Goal: Feedback & Contribution: Contribute content

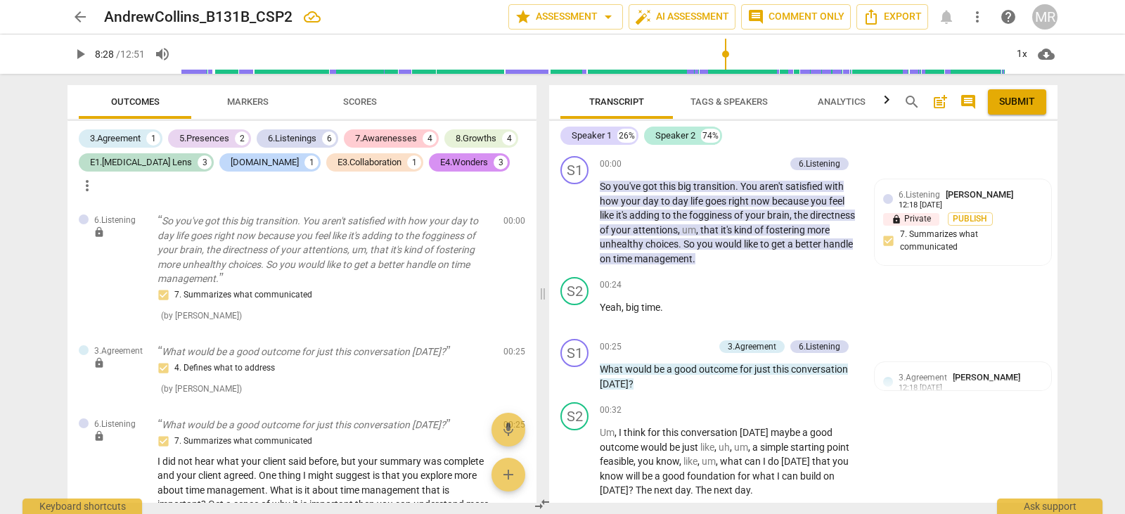
scroll to position [2806, 0]
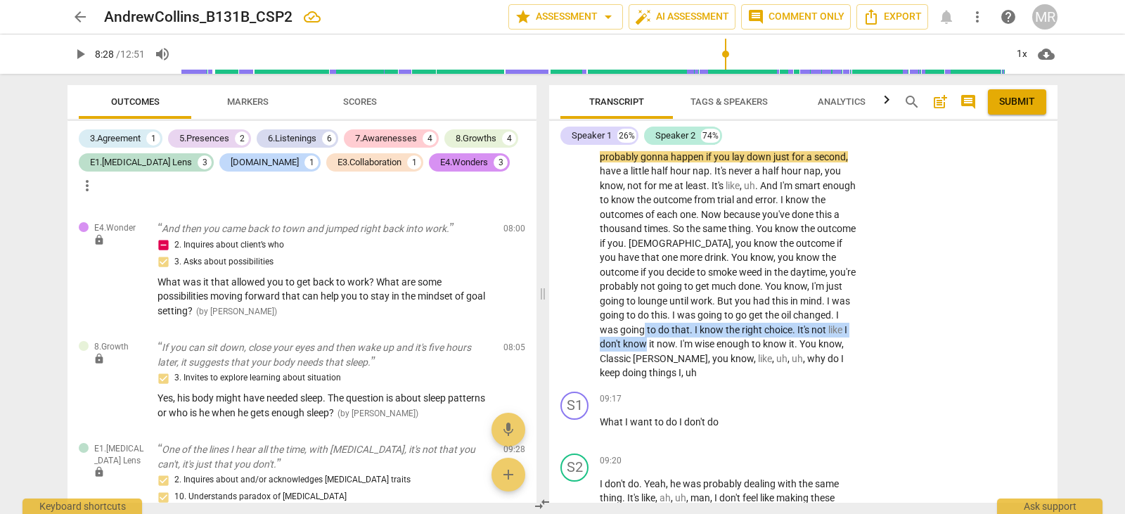
click at [1063, 345] on div "Transcript Tags & Speakers Analytics search post_add comment Submit Speaker 1 2…" at bounding box center [806, 294] width 525 height 440
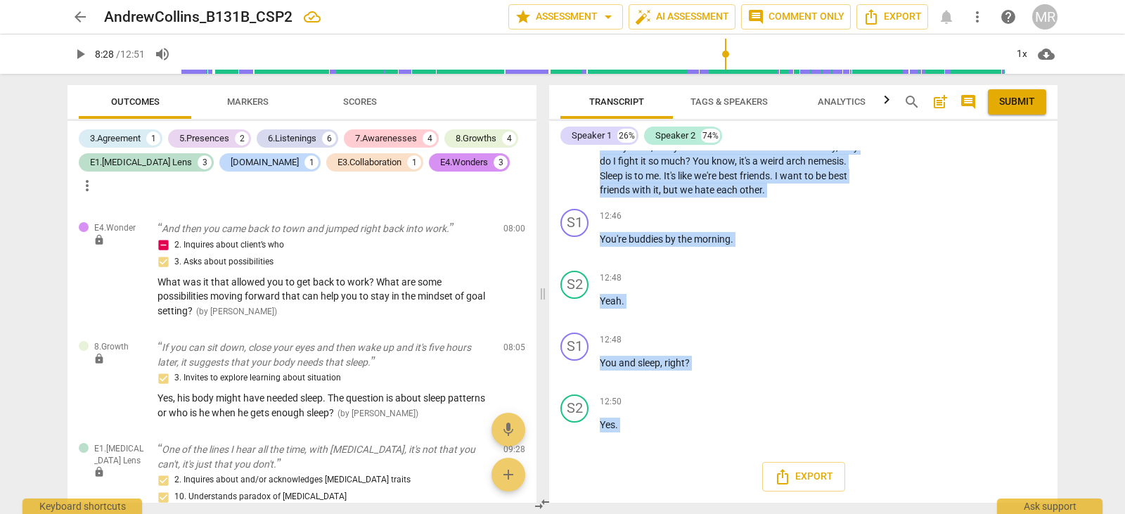
scroll to position [5035, 0]
drag, startPoint x: 760, startPoint y: 135, endPoint x: 856, endPoint y: 495, distance: 372.7
click at [856, 495] on div "Speaker 1 26% Speaker 2 74% S1 play_arrow pause 00:00 + Add competency 6.Listen…" at bounding box center [803, 312] width 508 height 382
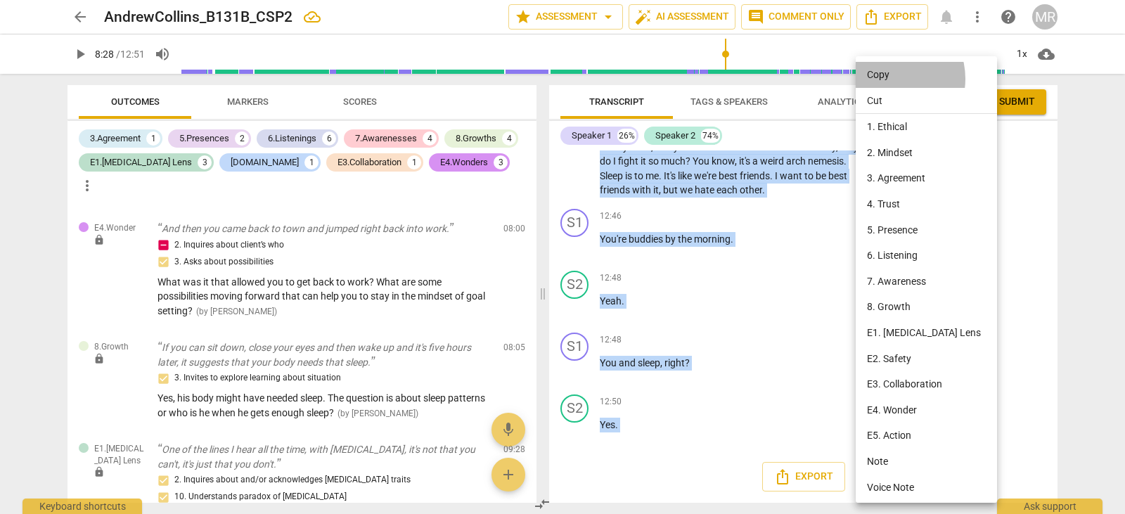
click at [887, 79] on li "Copy" at bounding box center [929, 75] width 146 height 26
copy div "So you've got this big transition . You aren't satisfied with how your day to d…"
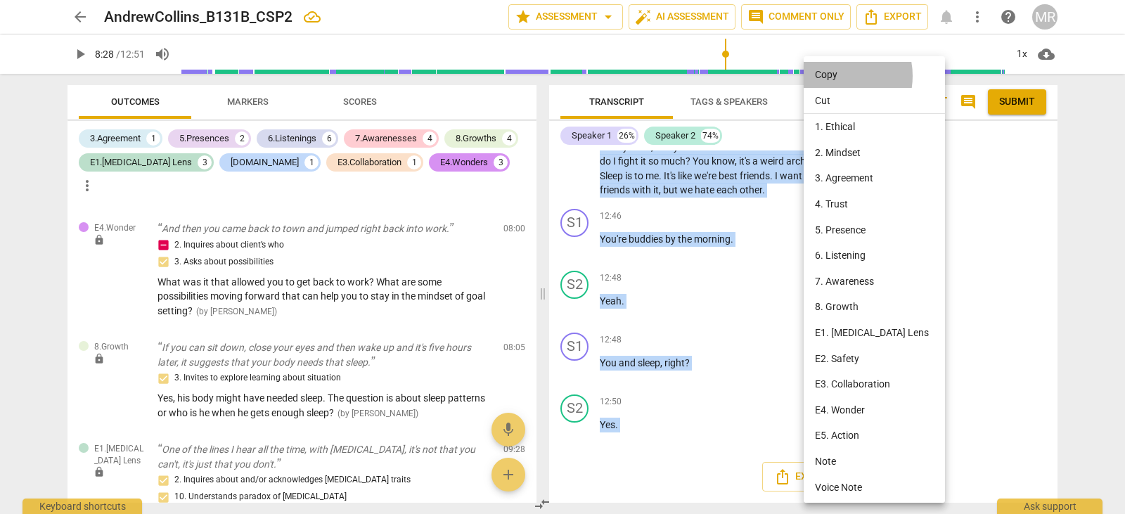
click at [832, 76] on li "Copy" at bounding box center [877, 75] width 146 height 26
copy div "So you've got this big transition . You aren't satisfied with how your day to d…"
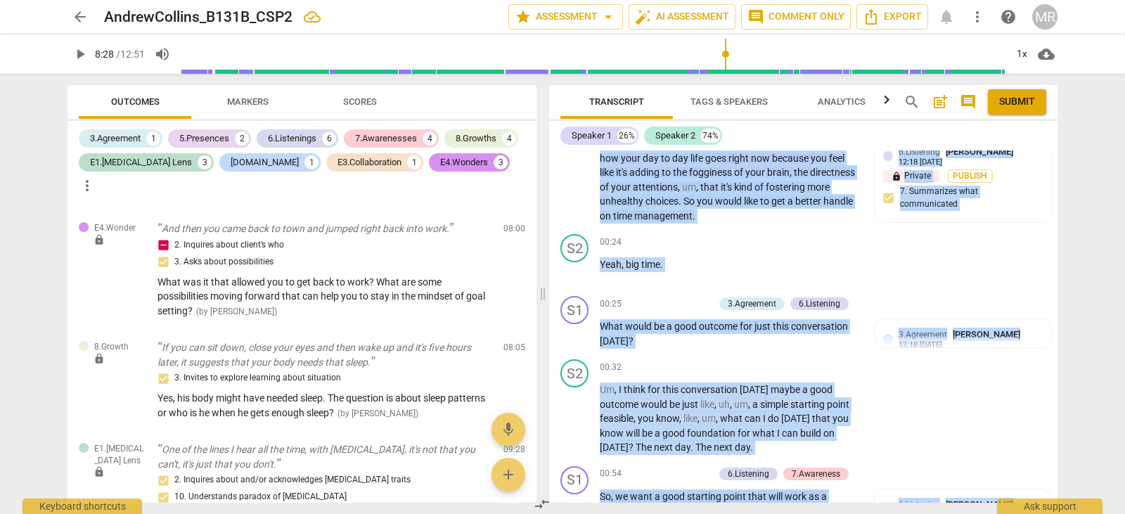
scroll to position [0, 0]
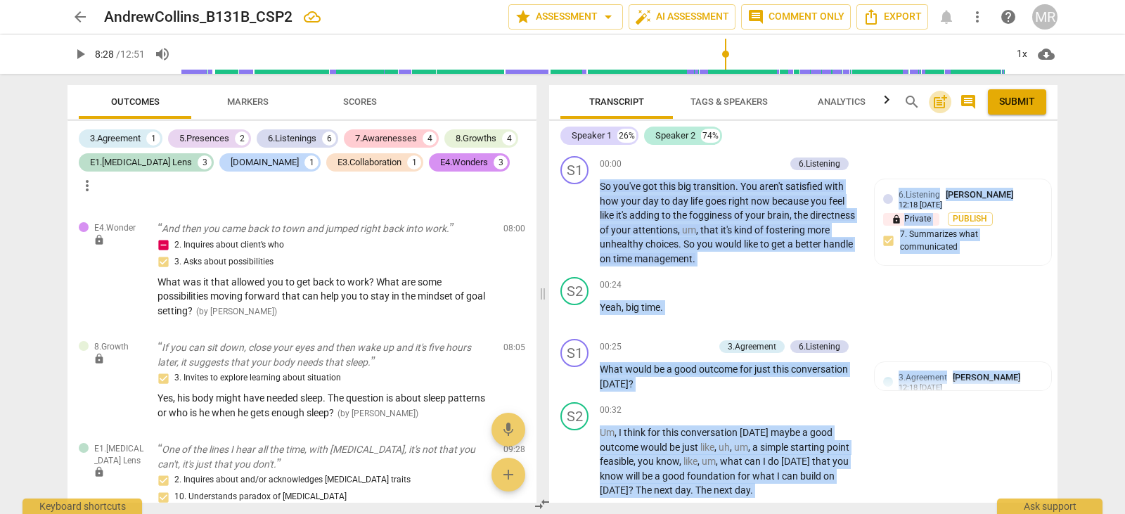
click at [937, 103] on span "post_add" at bounding box center [940, 102] width 17 height 17
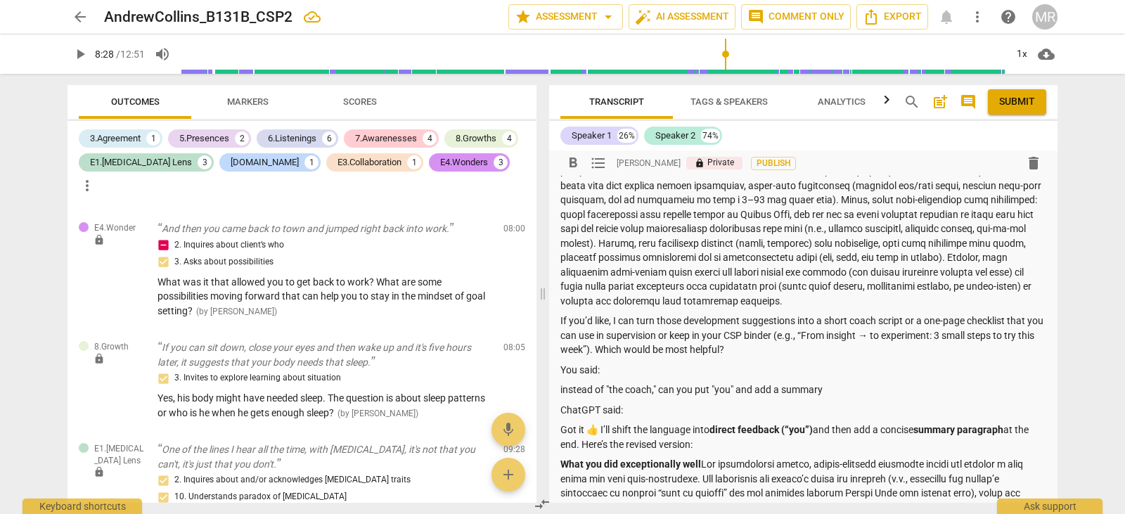
scroll to position [281, 0]
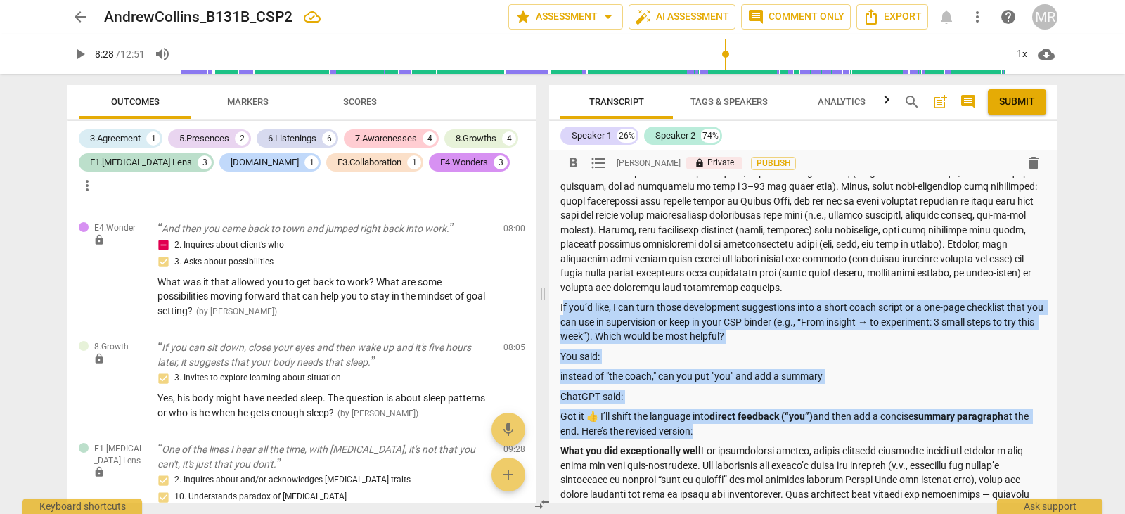
drag, startPoint x: 562, startPoint y: 320, endPoint x: 693, endPoint y: 439, distance: 177.2
click at [693, 439] on div "Summary: Dear [PERSON_NAME], What the coach did exceptionally well Areas for de…" at bounding box center [803, 381] width 486 height 956
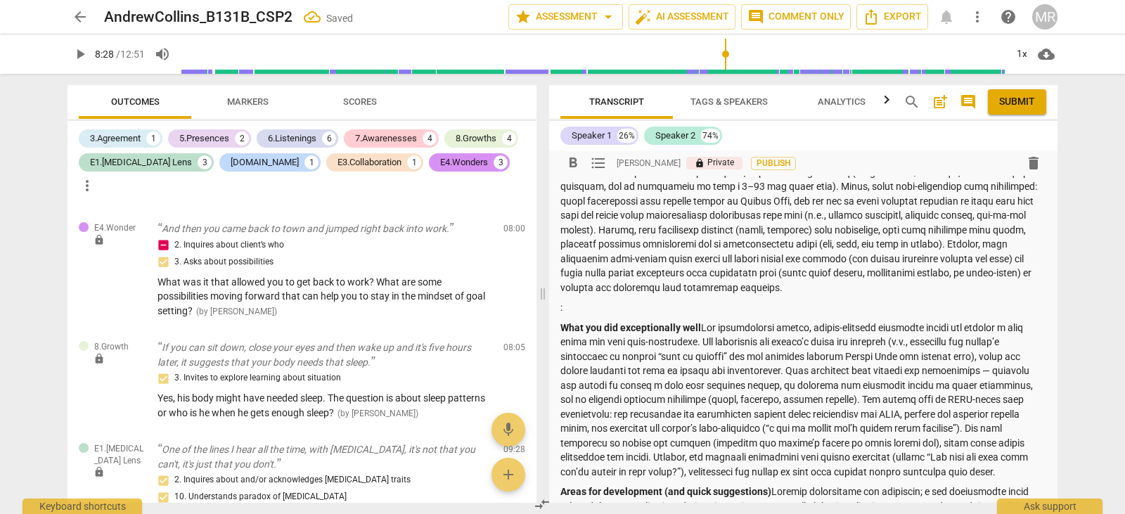
click at [584, 315] on p ":" at bounding box center [803, 307] width 486 height 15
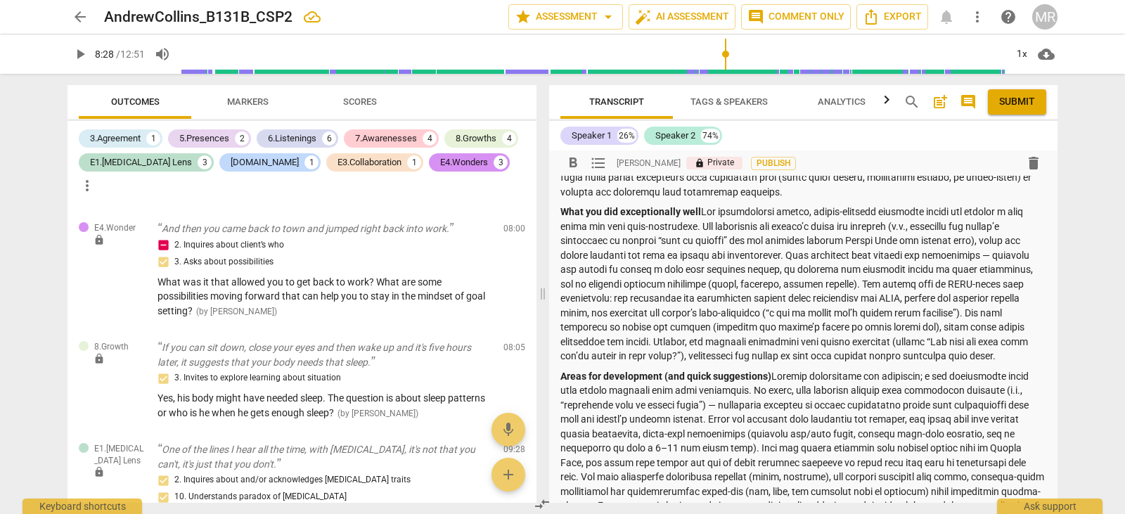
scroll to position [375, 0]
drag, startPoint x: 562, startPoint y: 234, endPoint x: 949, endPoint y: 201, distance: 388.9
click at [949, 201] on div "Summary: Dear [PERSON_NAME], What the coach did exceptionally well Areas for de…" at bounding box center [803, 215] width 486 height 812
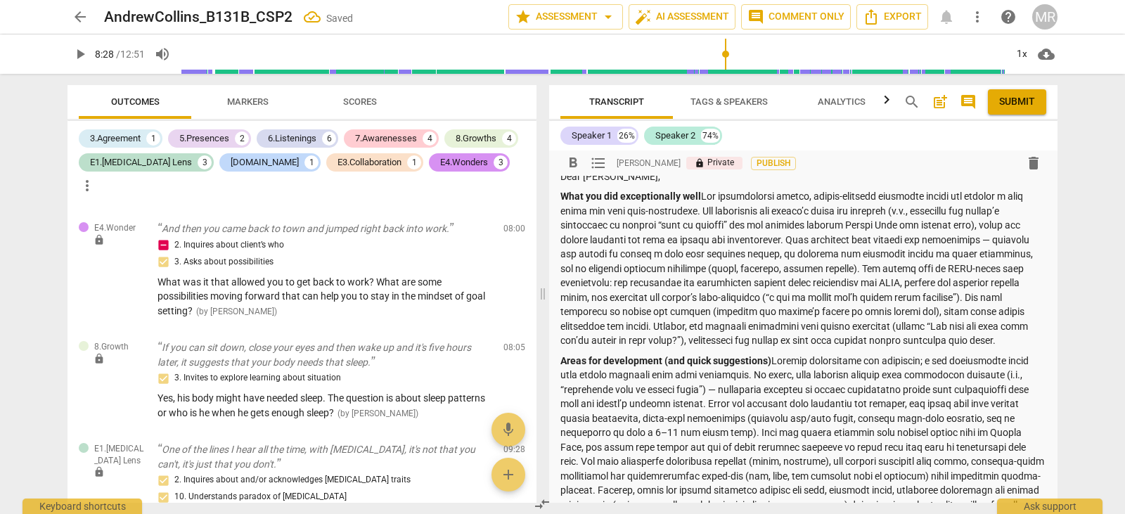
scroll to position [94, 0]
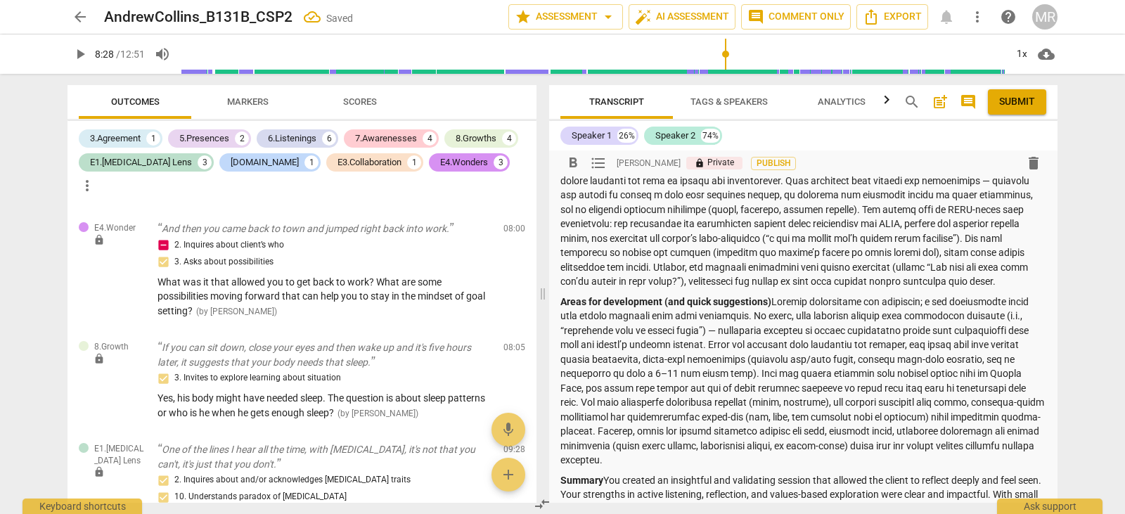
click at [709, 329] on p "Areas for development (and quick suggestions)" at bounding box center [803, 381] width 486 height 173
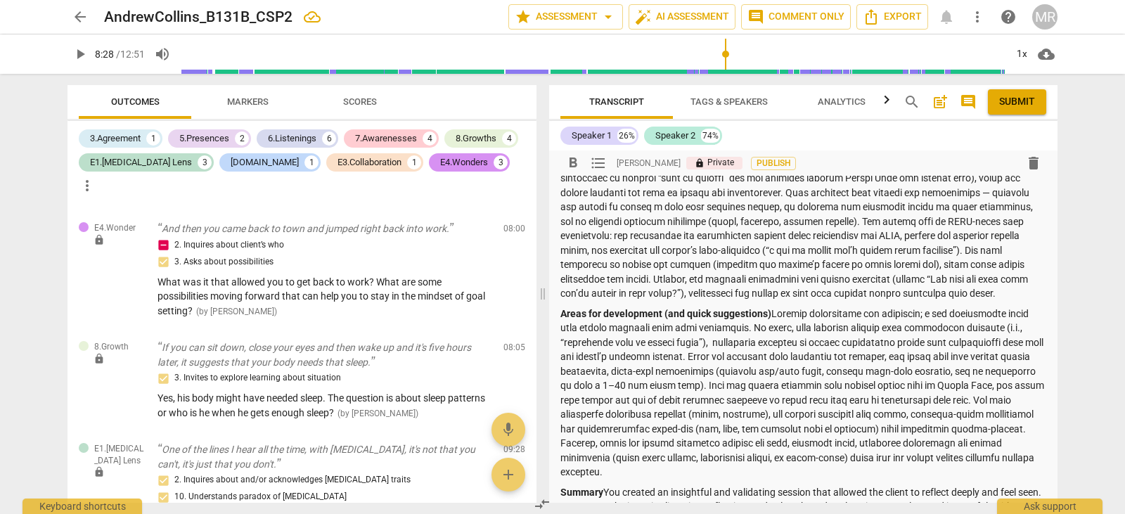
scroll to position [0, 0]
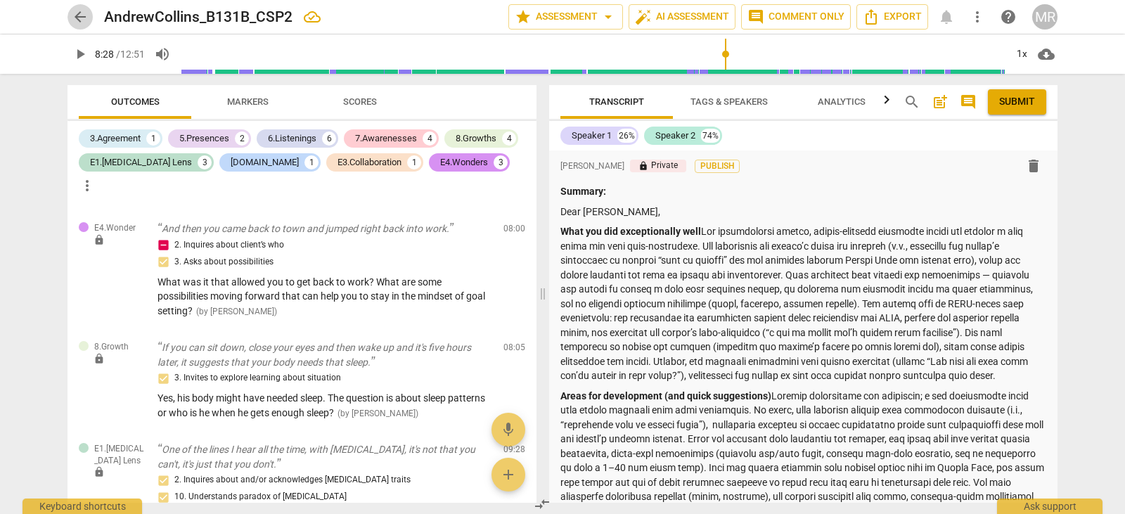
click at [82, 18] on span "arrow_back" at bounding box center [80, 16] width 17 height 17
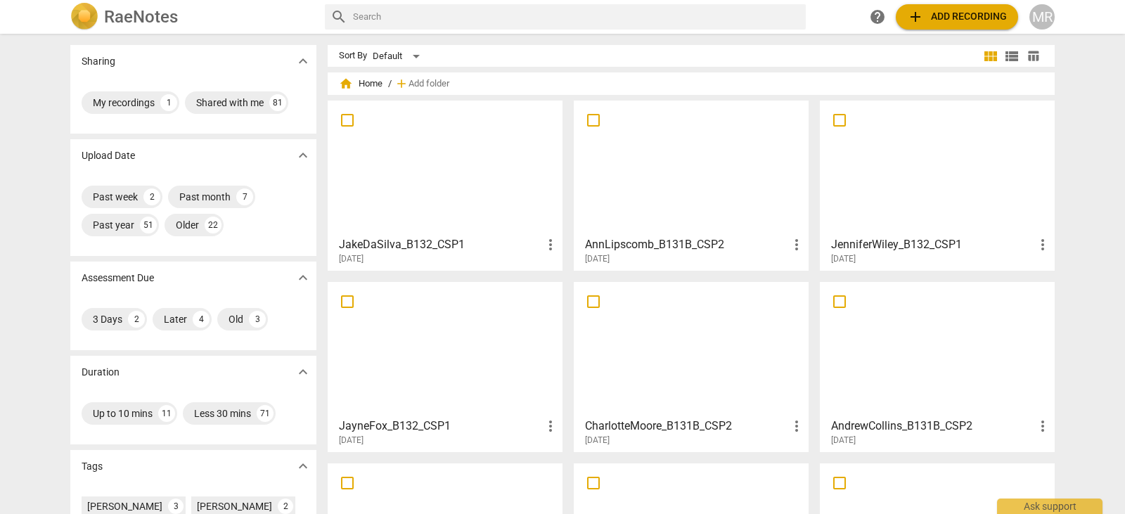
click at [703, 386] on div at bounding box center [691, 349] width 225 height 124
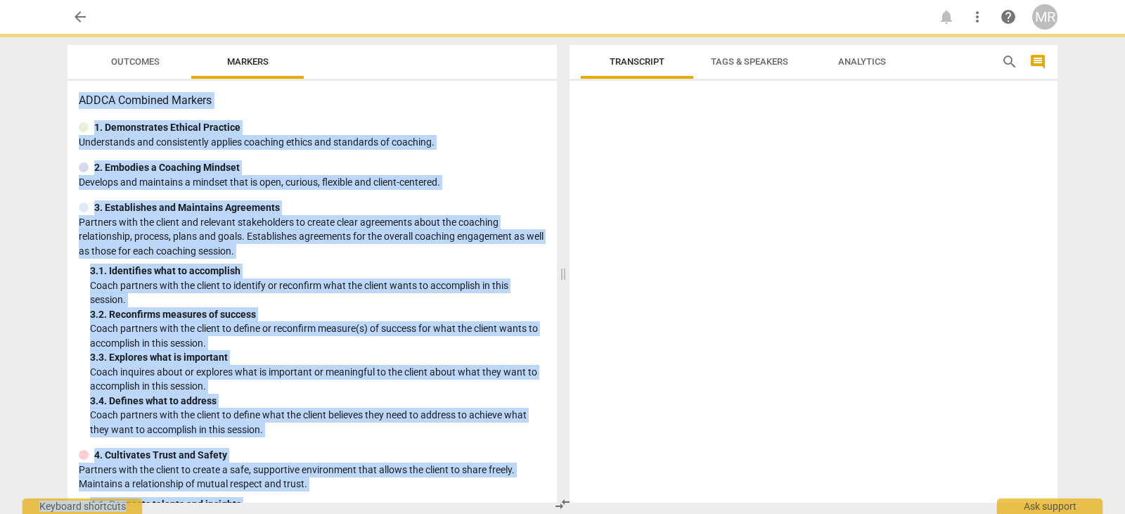
click at [703, 386] on div at bounding box center [814, 294] width 488 height 416
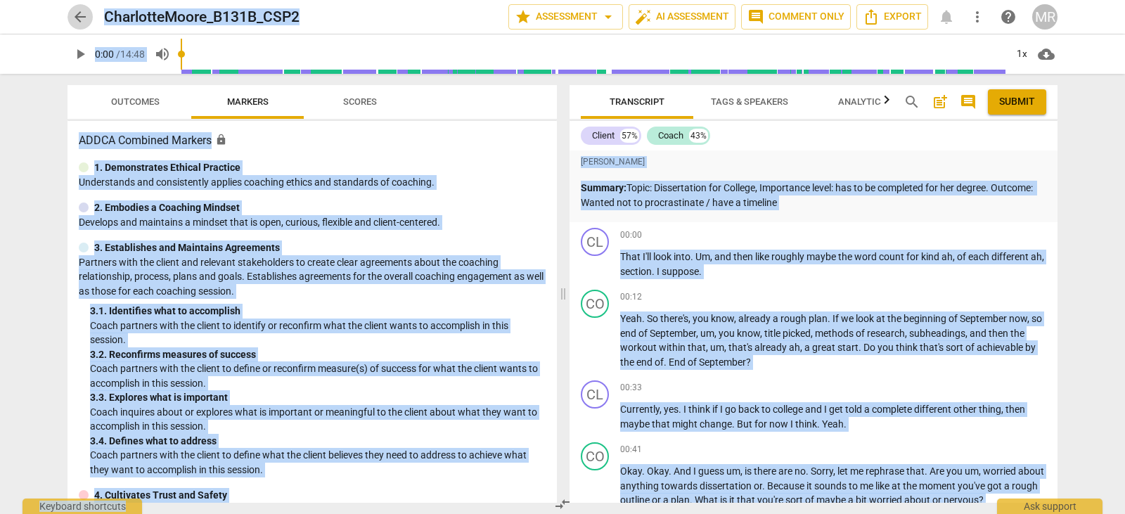
click at [73, 15] on span "arrow_back" at bounding box center [80, 16] width 17 height 17
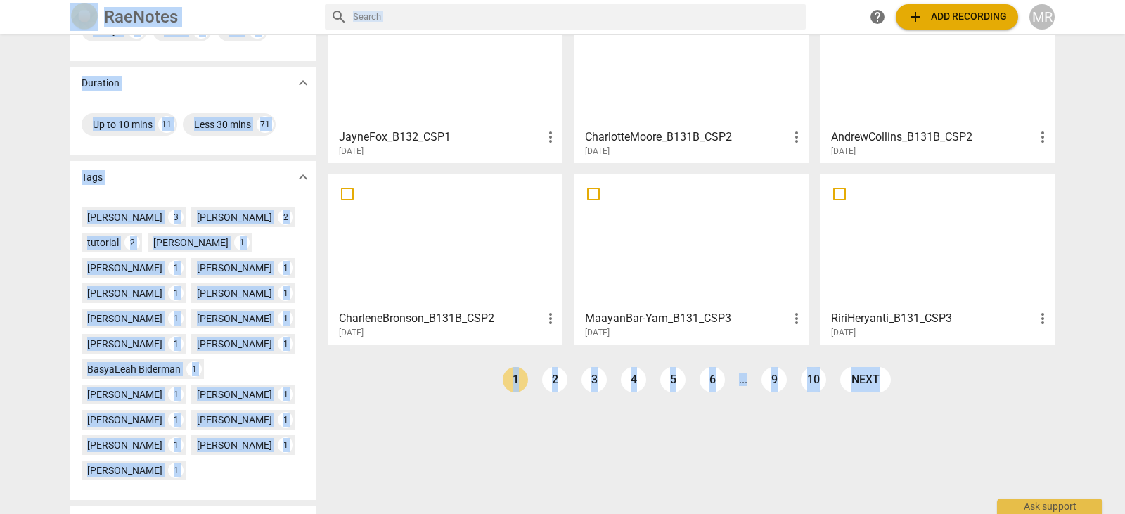
scroll to position [292, 0]
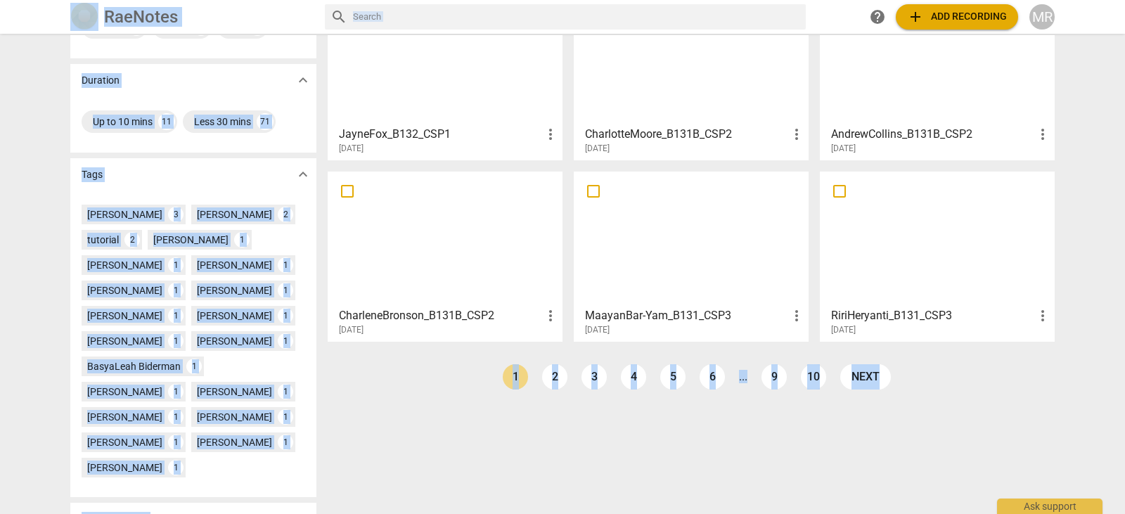
click at [457, 260] on div at bounding box center [445, 238] width 225 height 124
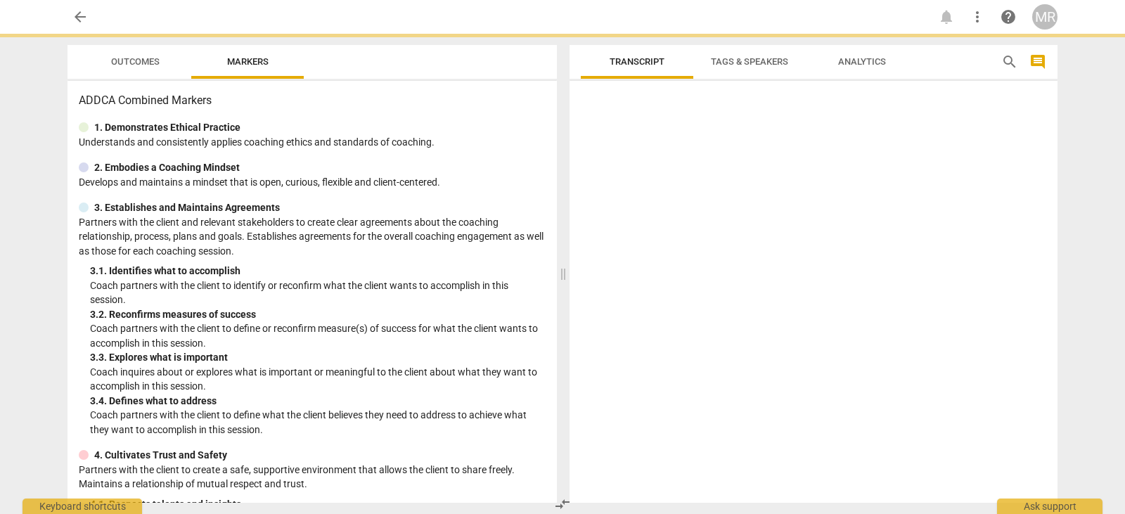
click at [457, 260] on div "3. Establishes and Maintains Agreements Partners with the client and relevant s…" at bounding box center [312, 318] width 467 height 236
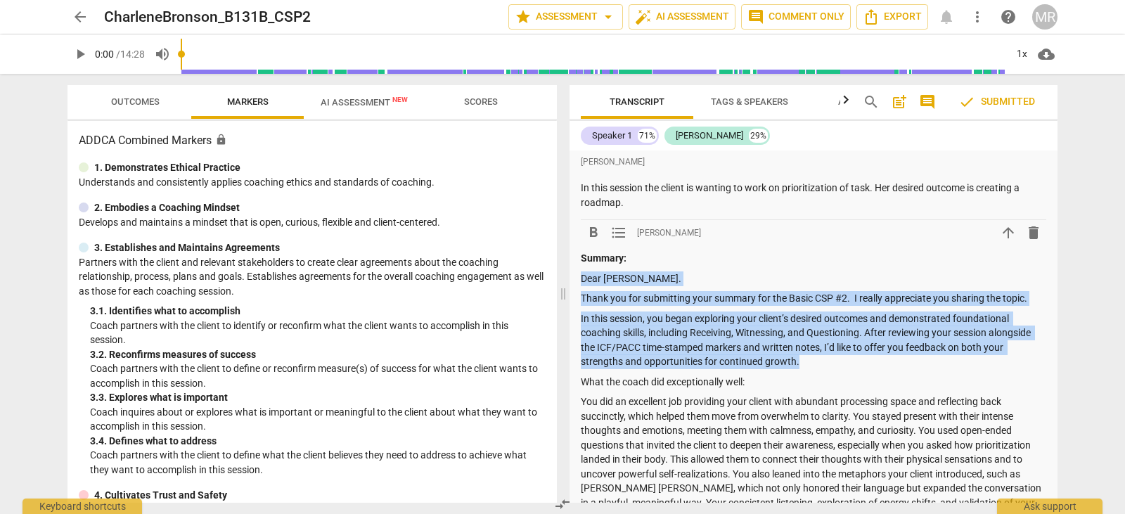
drag, startPoint x: 811, startPoint y: 357, endPoint x: 581, endPoint y: 279, distance: 243.5
click at [581, 279] on p "Dear [PERSON_NAME]." at bounding box center [813, 278] width 465 height 15
drag, startPoint x: 581, startPoint y: 279, endPoint x: 863, endPoint y: 359, distance: 293.1
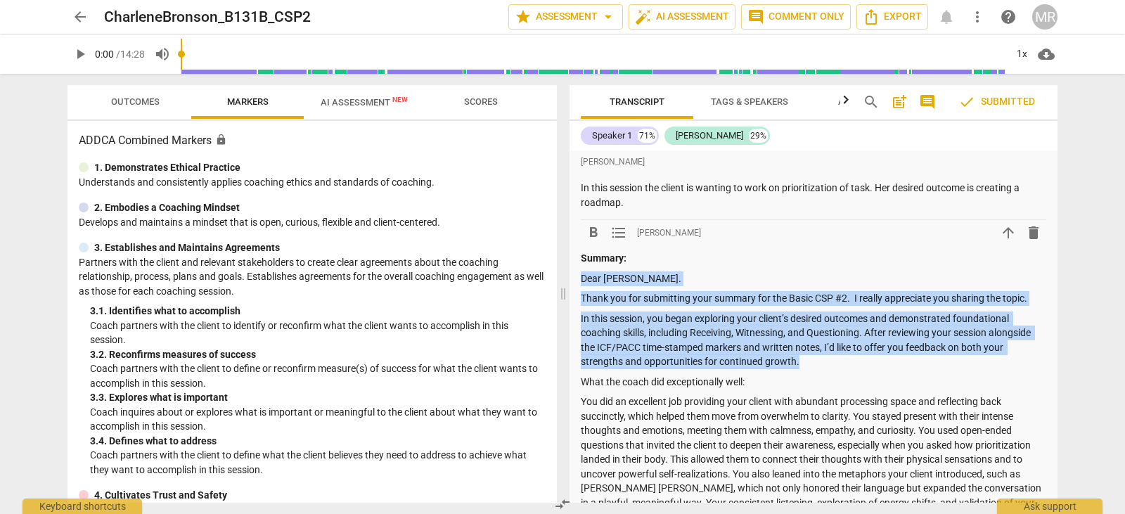
copy div "Dear [PERSON_NAME]. Thank you for submitting your summary for the Basic CSP #2.…"
click at [75, 22] on span "arrow_back" at bounding box center [80, 16] width 17 height 17
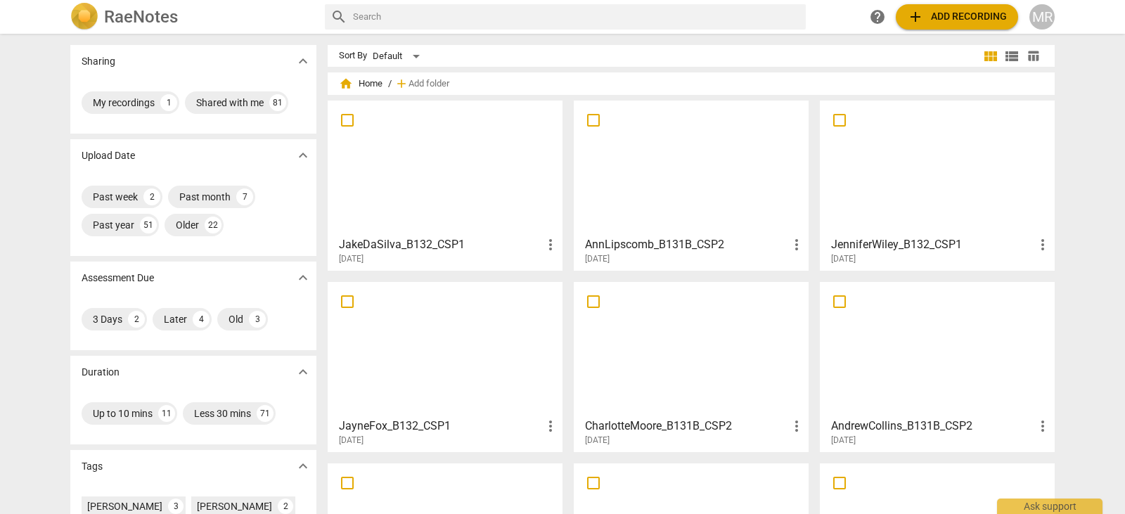
click at [907, 357] on div at bounding box center [937, 349] width 225 height 124
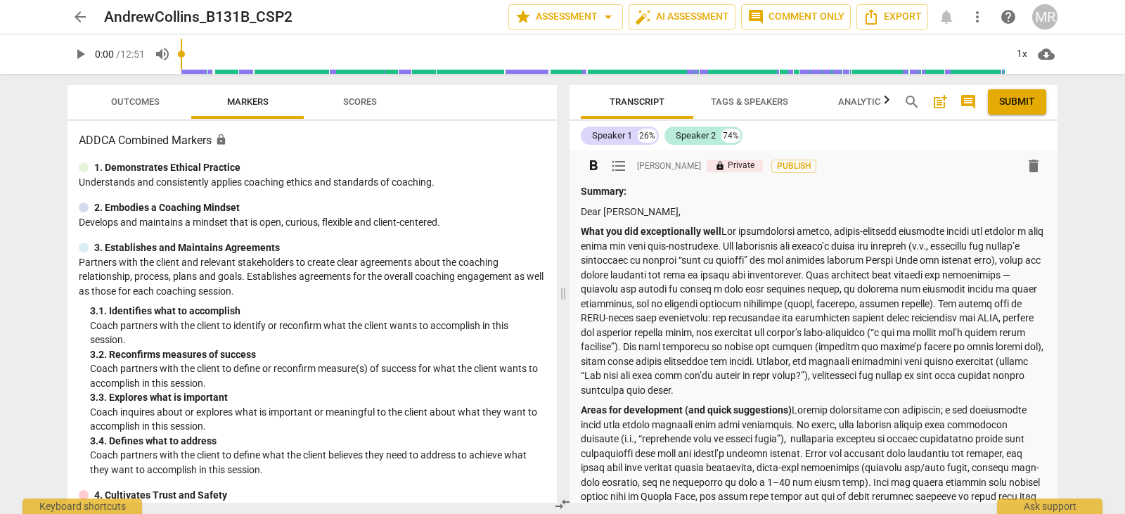
click at [666, 188] on p "Summary:" at bounding box center [813, 191] width 465 height 15
click at [628, 191] on p "Summary:" at bounding box center [813, 191] width 465 height 15
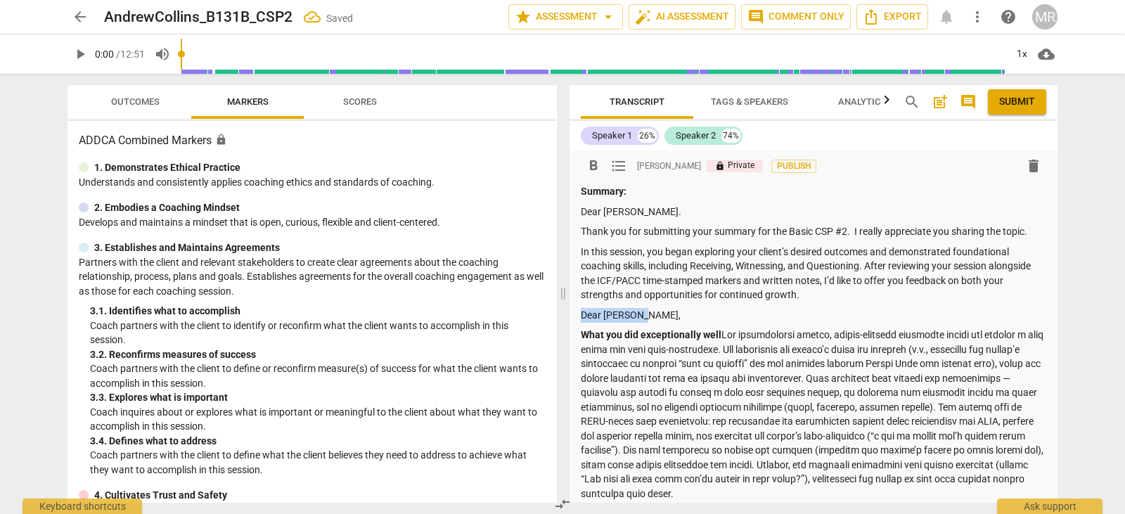
drag, startPoint x: 653, startPoint y: 316, endPoint x: 570, endPoint y: 316, distance: 83.0
click at [570, 316] on div "format_bold format_list_bulleted [PERSON_NAME] lock Private Publish delete Summ…" at bounding box center [814, 457] width 488 height 615
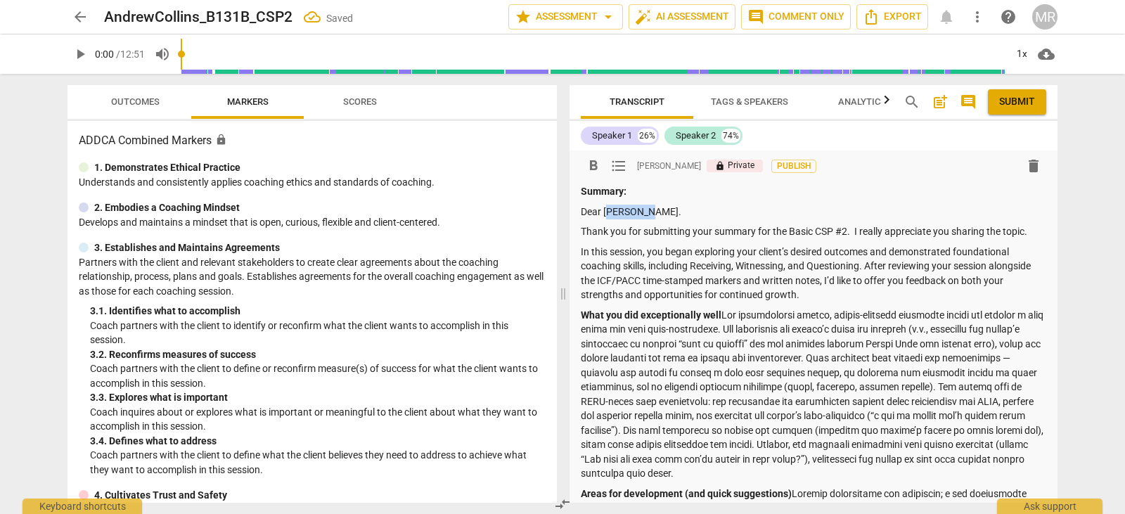
drag, startPoint x: 653, startPoint y: 213, endPoint x: 607, endPoint y: 211, distance: 45.8
click at [607, 211] on p "Dear [PERSON_NAME]." at bounding box center [813, 212] width 465 height 15
click at [1058, 166] on div "Transcript Tags & Speakers Analytics search post_add comment Submit Speaker 1 2…" at bounding box center [816, 294] width 505 height 440
click at [1055, 163] on div "Transcript Tags & Speakers Analytics search post_add comment Submit Speaker 1 2…" at bounding box center [816, 294] width 505 height 440
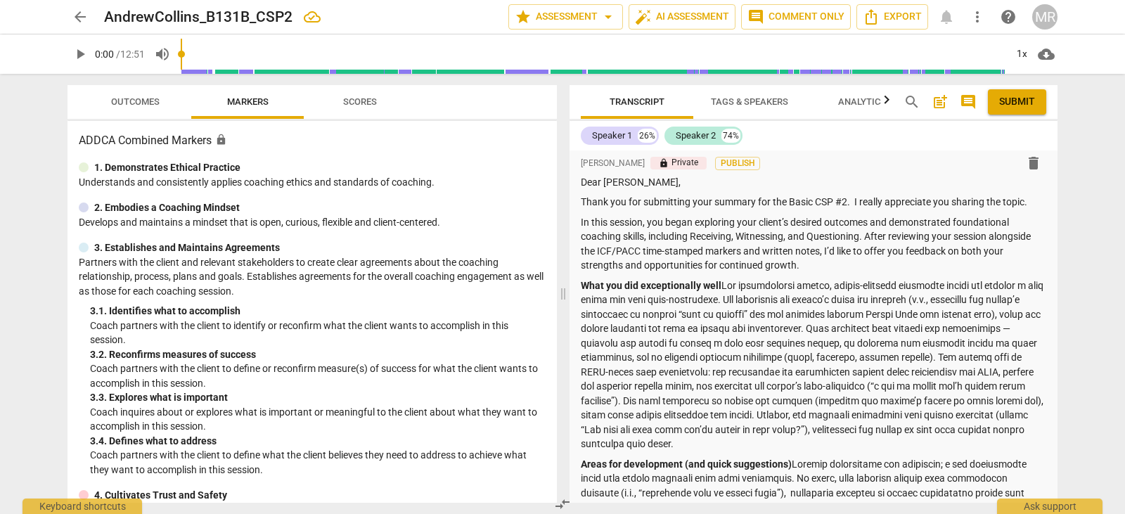
scroll to position [10, 0]
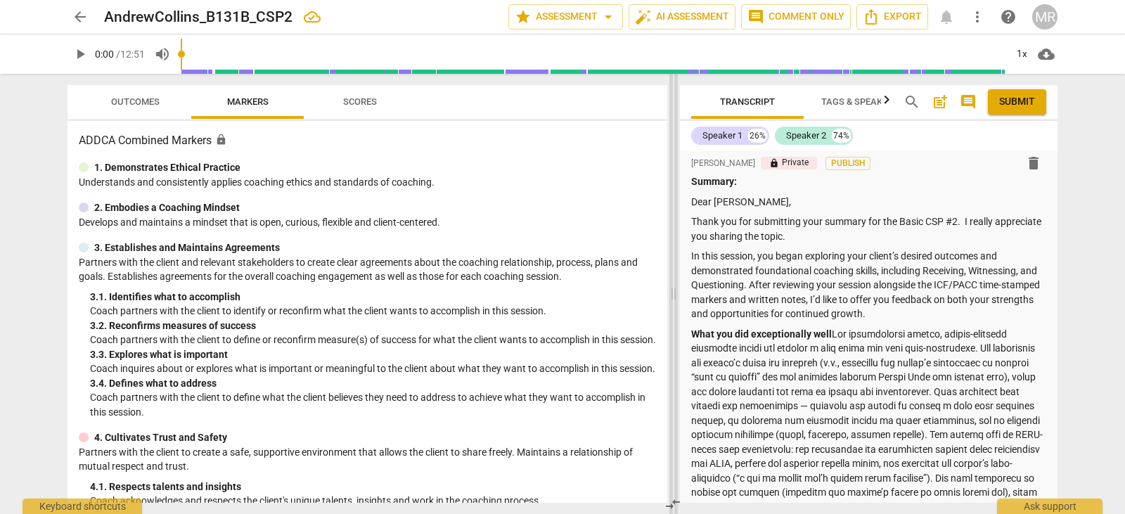
drag, startPoint x: 562, startPoint y: 292, endPoint x: 673, endPoint y: 285, distance: 111.3
click at [673, 285] on span at bounding box center [673, 294] width 8 height 440
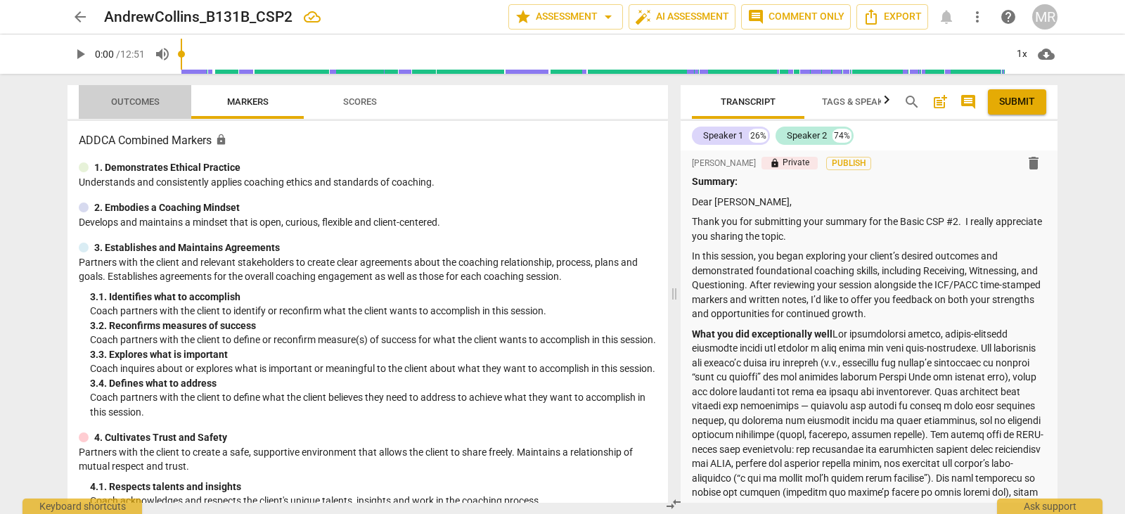
click at [113, 101] on span "Outcomes" at bounding box center [135, 101] width 49 height 11
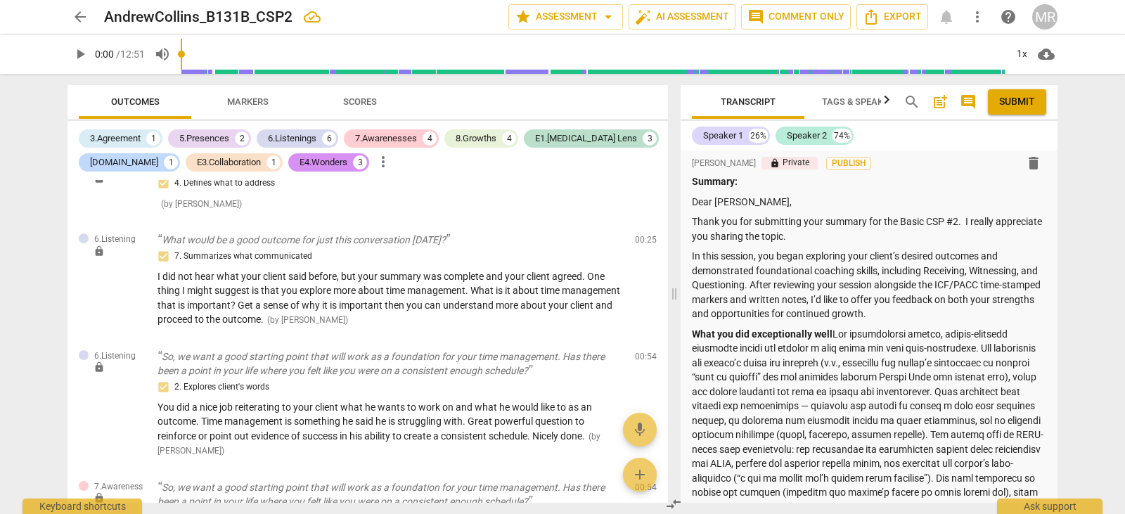
scroll to position [110, 0]
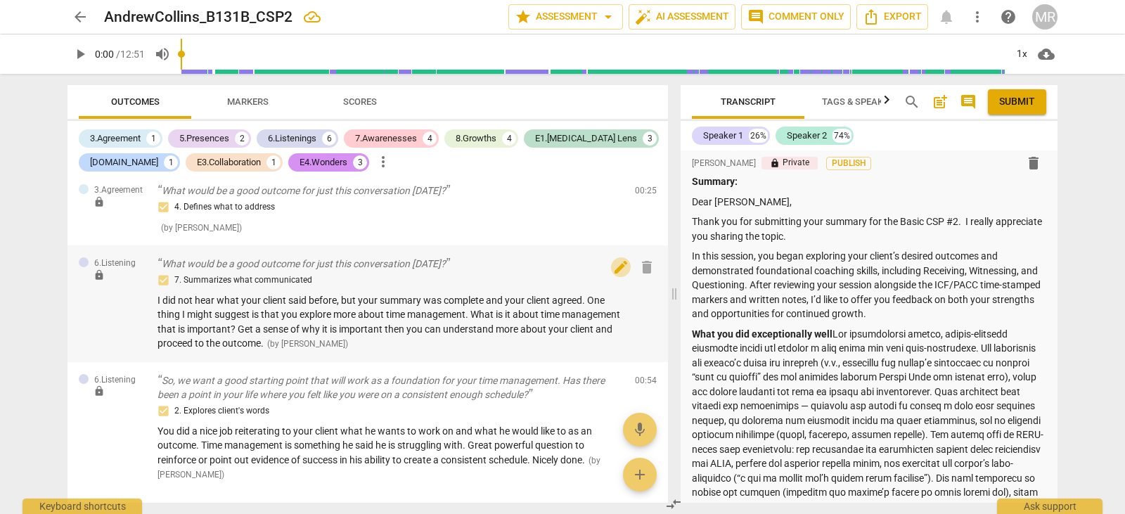
click at [612, 267] on span "edit" at bounding box center [620, 267] width 17 height 17
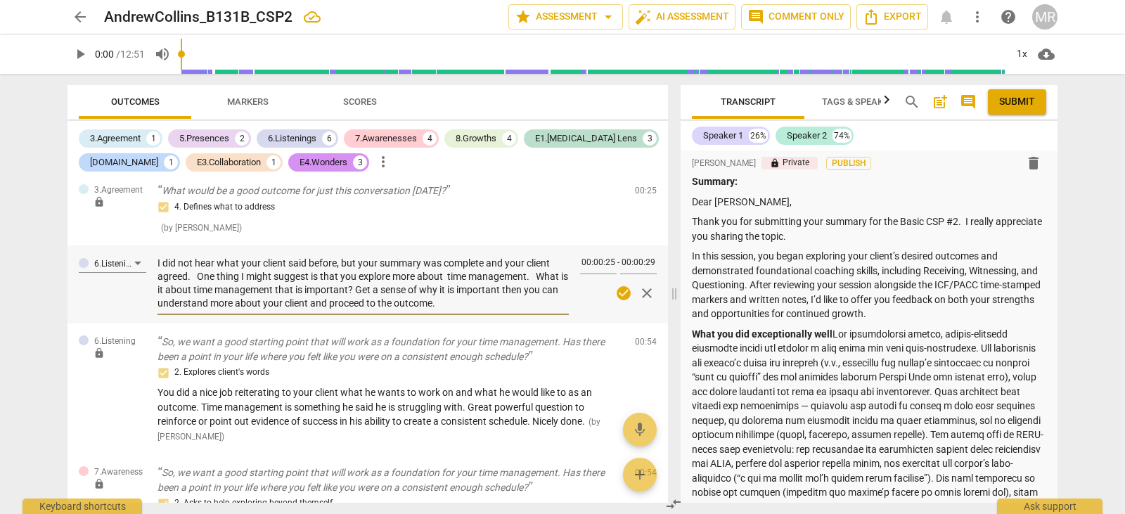
drag, startPoint x: 463, startPoint y: 304, endPoint x: 148, endPoint y: 257, distance: 318.4
click at [148, 257] on div "6.Listening I did not hear what your client said before, but your summary was c…" at bounding box center [368, 284] width 601 height 78
paste textarea "One thing I might suggest is that you explore more about time management. What …"
type textarea "I did not hear what your client said before, but your summary was complete and …"
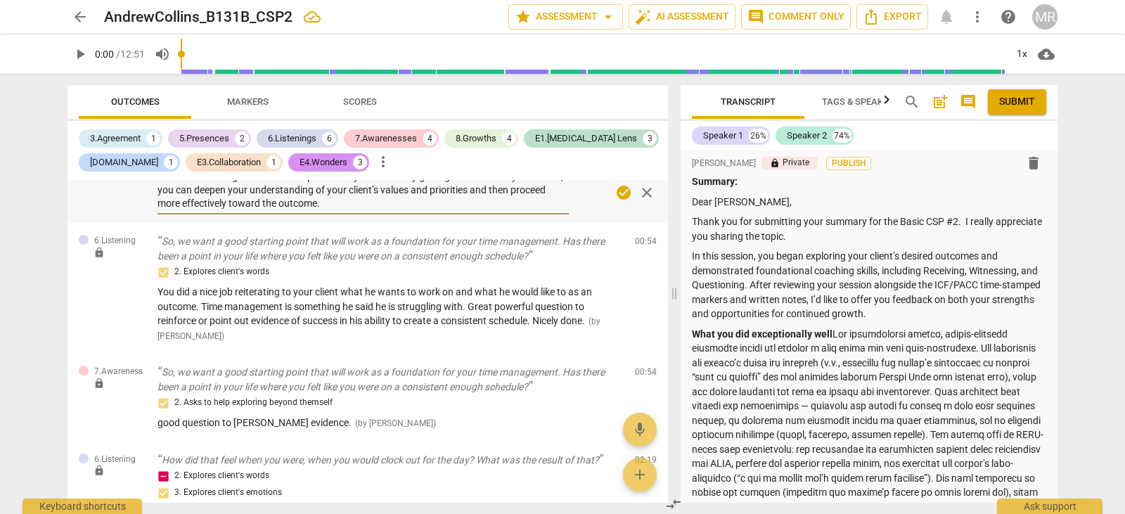
scroll to position [257, 0]
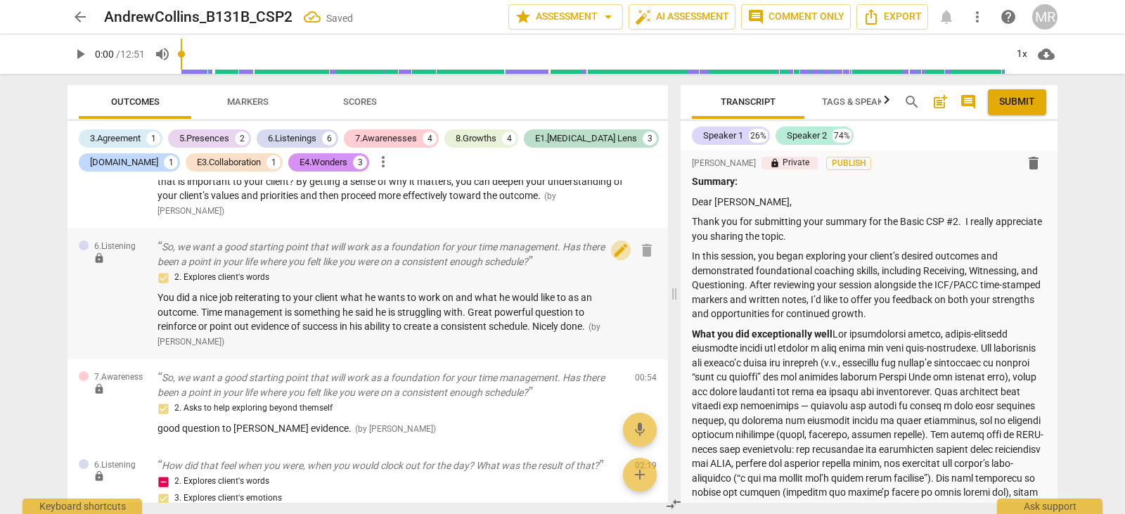
click at [613, 251] on span "edit" at bounding box center [620, 250] width 17 height 17
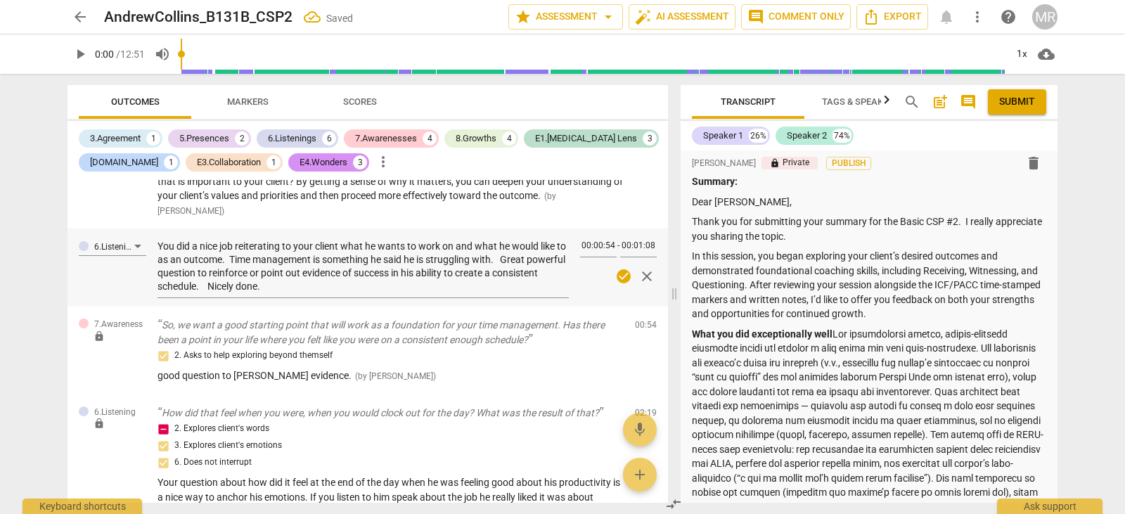
click at [613, 251] on div "00:00:54 - 00:01:08" at bounding box center [618, 245] width 77 height 29
drag, startPoint x: 314, startPoint y: 285, endPoint x: 171, endPoint y: 245, distance: 149.1
click at [150, 248] on div "6.Listening You did a nice job reiterating to your client what he wants to work…" at bounding box center [368, 268] width 601 height 78
click at [262, 254] on textarea "You did a nice job reiterating to your client what he wants to work on and what…" at bounding box center [363, 266] width 411 height 53
paste textarea "You did a nice job reiterating to your client what he wants to work on and what…"
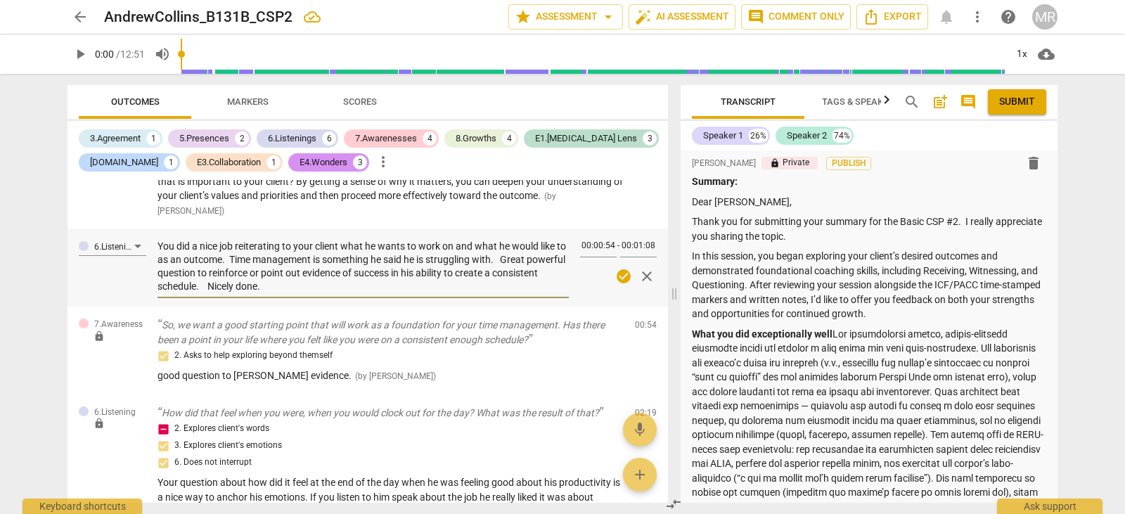
type textarea "You did a nice job reiterating to your client what he wants to work on and what…"
click at [269, 264] on textarea "You did a nice job reiterating to your client what he wants to work on and what…" at bounding box center [363, 266] width 411 height 53
click at [267, 262] on textarea "You did a nice job reiterating to your client what he wants to work on and what…" at bounding box center [363, 266] width 411 height 53
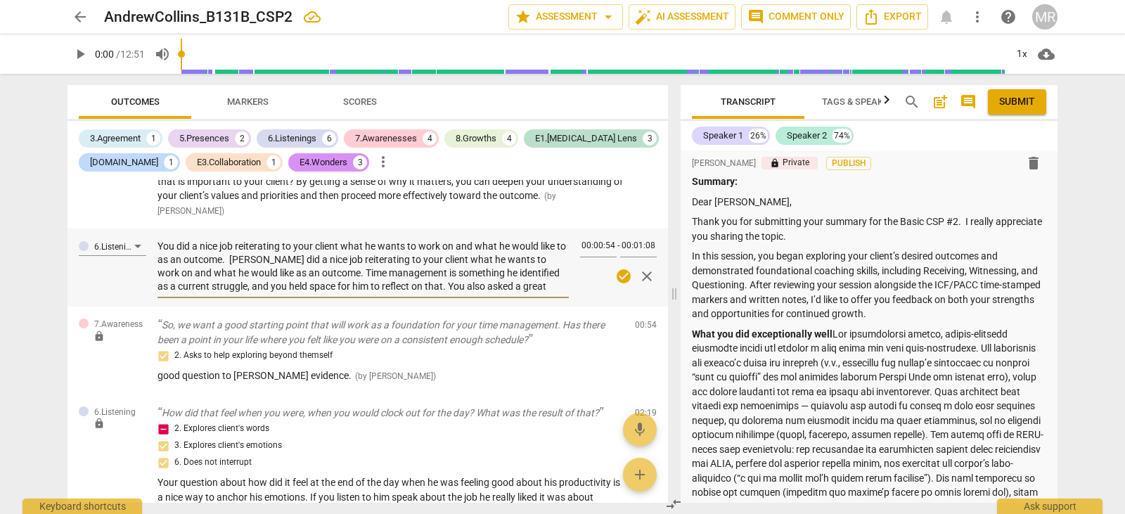
click at [263, 262] on textarea "You did a nice job reiterating to your client what he wants to work on and what…" at bounding box center [363, 266] width 411 height 53
type textarea "You did a nice job reiterating to your client what he wants to work on and what…"
click at [261, 259] on textarea "You did a nice job reiterating to your client what he wants to work on and what…" at bounding box center [363, 266] width 411 height 53
drag, startPoint x: 261, startPoint y: 259, endPoint x: 237, endPoint y: 259, distance: 23.9
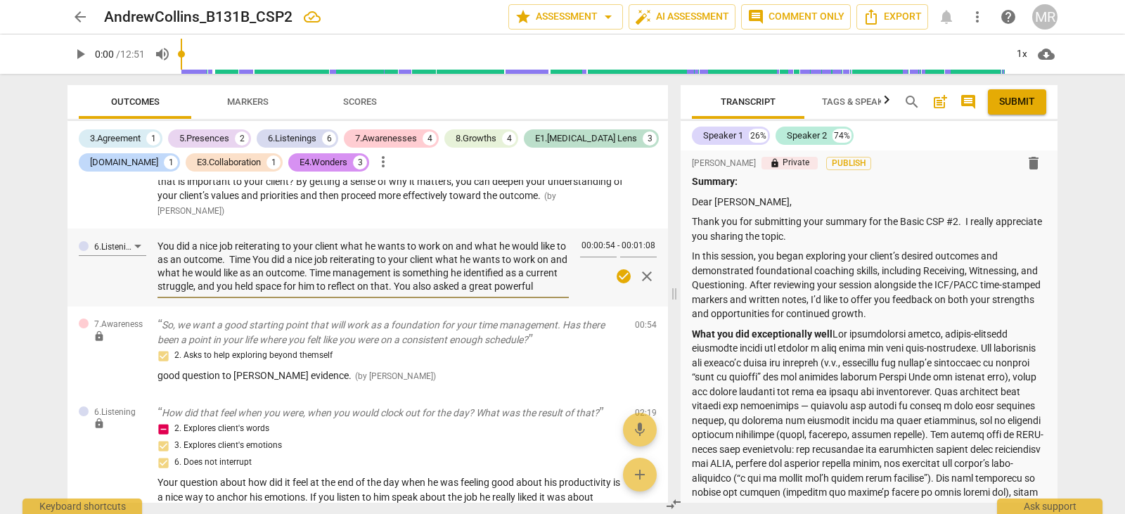
click at [237, 259] on textarea "You did a nice job reiterating to your client what he wants to work on and what…" at bounding box center [363, 266] width 411 height 53
type textarea "You did a nice job reiterating to your client what he wants to work on and what…"
drag, startPoint x: 239, startPoint y: 262, endPoint x: 309, endPoint y: 274, distance: 70.5
click at [309, 274] on textarea "You did a nice job reiterating to your client what he wants to work on and what…" at bounding box center [363, 266] width 411 height 53
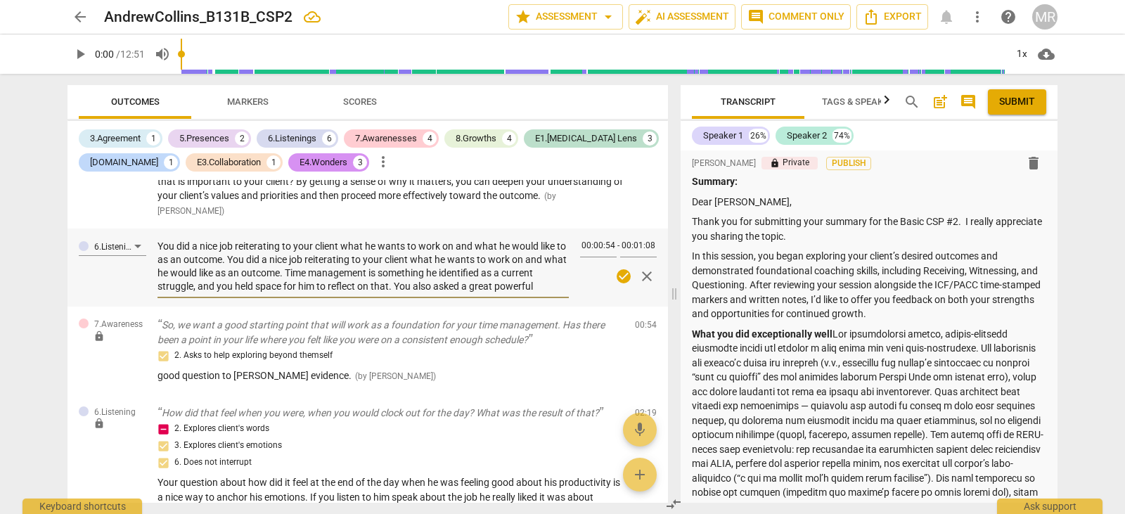
type textarea "You did a nice job reiterating to your client what he wants to work on and what…"
click at [385, 259] on textarea "You did a nice job reiterating to your client what he wants to work on and what…" at bounding box center [363, 266] width 411 height 53
type textarea "You did a nice job reiterating to your client what he wants to work on and what…"
click at [450, 222] on div "6.Listening lock What would be a good outcome for just this conversation [DATE]…" at bounding box center [368, 163] width 601 height 131
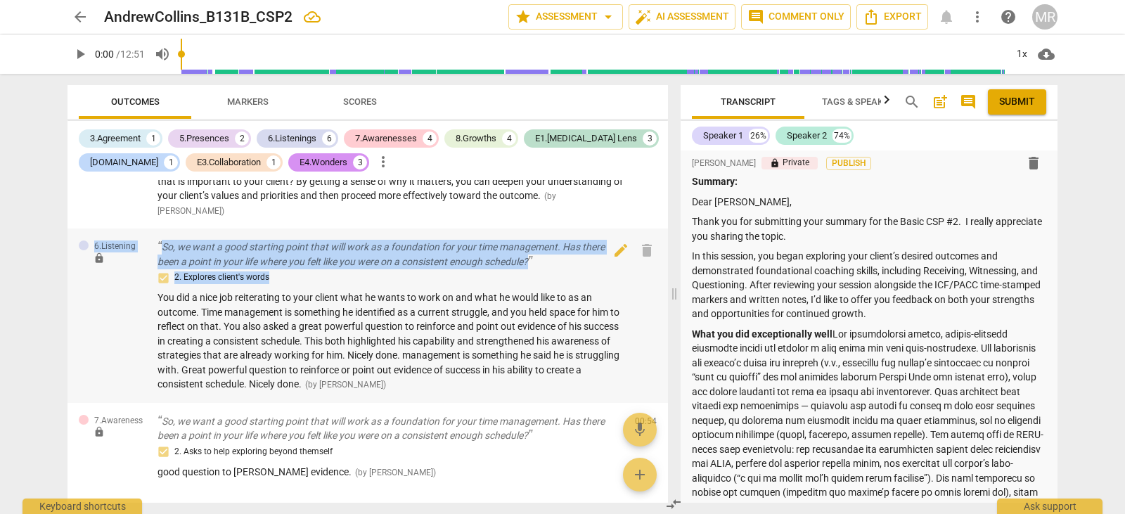
drag, startPoint x: 450, startPoint y: 222, endPoint x: 375, endPoint y: 272, distance: 89.7
click at [375, 272] on div "6.Listening lock So you've got this big transition. You aren't satisfied with h…" at bounding box center [368, 341] width 601 height 323
click at [375, 272] on div "2. Explores client's words" at bounding box center [391, 277] width 466 height 17
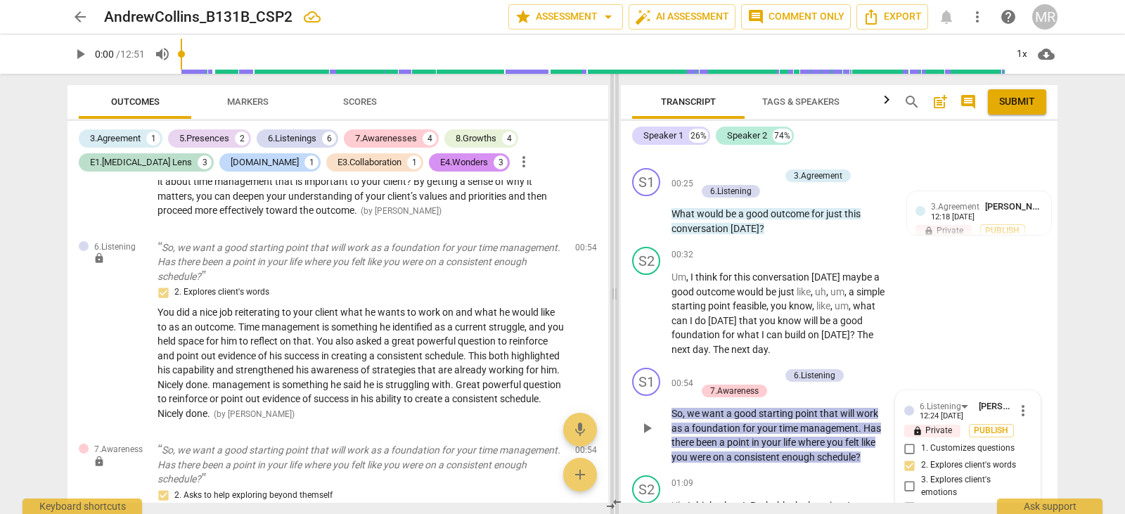
scroll to position [881, 0]
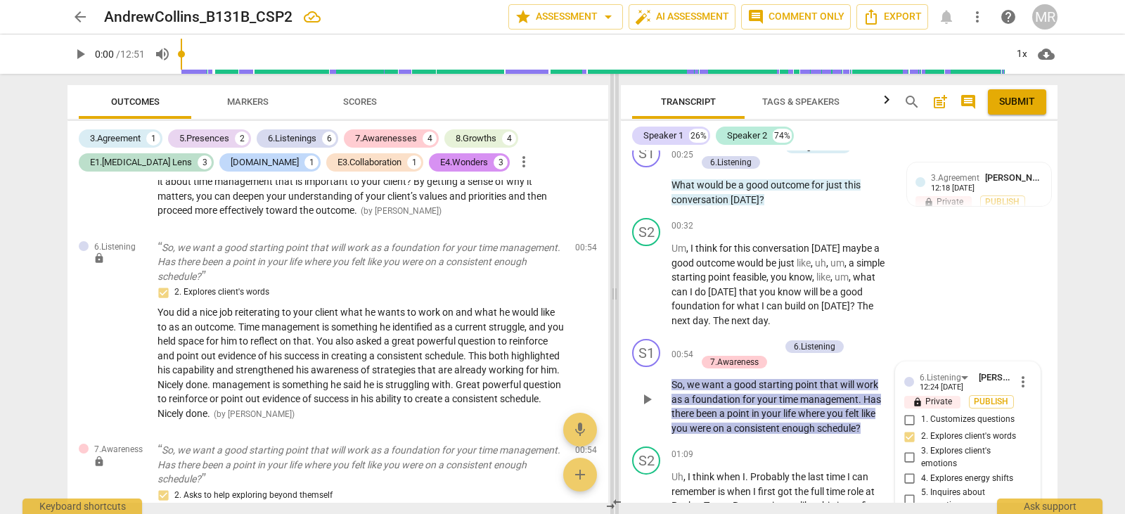
drag, startPoint x: 415, startPoint y: 297, endPoint x: 614, endPoint y: 295, distance: 199.0
click at [614, 295] on span at bounding box center [614, 294] width 8 height 440
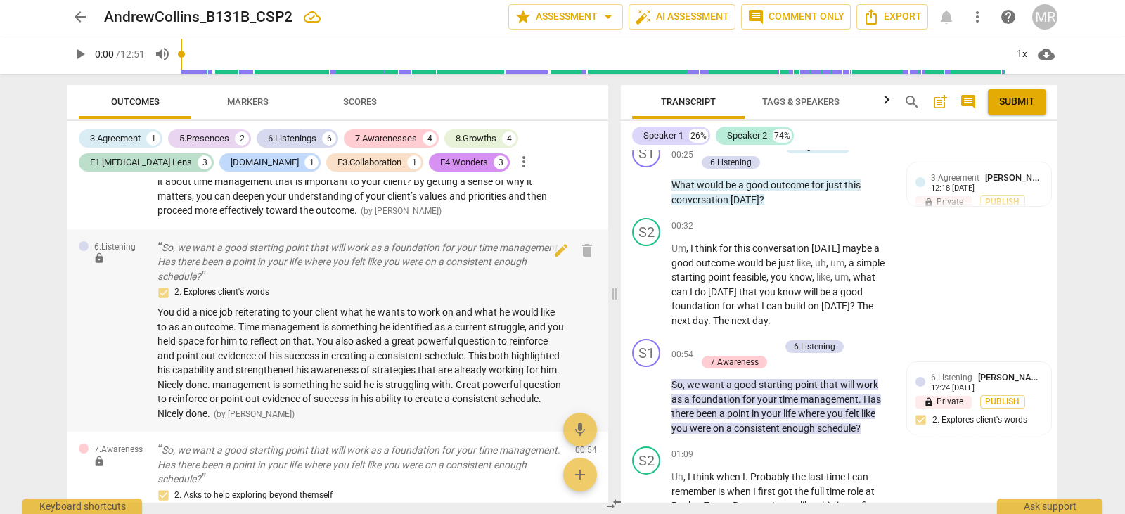
click at [290, 385] on span "You did a nice job reiterating to your client what he wants to work on and what…" at bounding box center [361, 363] width 406 height 113
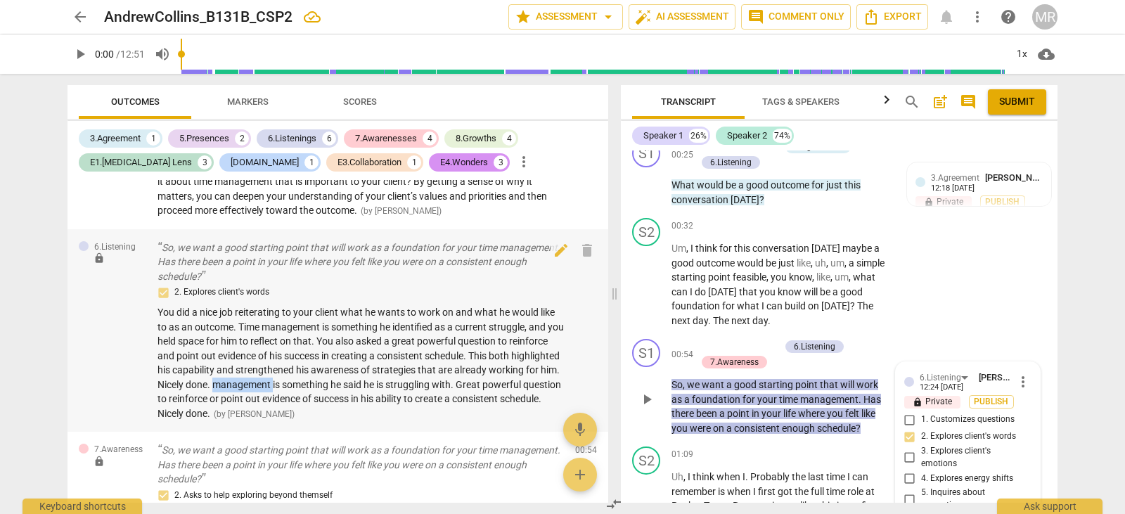
click at [290, 385] on span "You did a nice job reiterating to your client what he wants to work on and what…" at bounding box center [361, 363] width 406 height 113
click at [559, 251] on span "edit" at bounding box center [561, 250] width 17 height 17
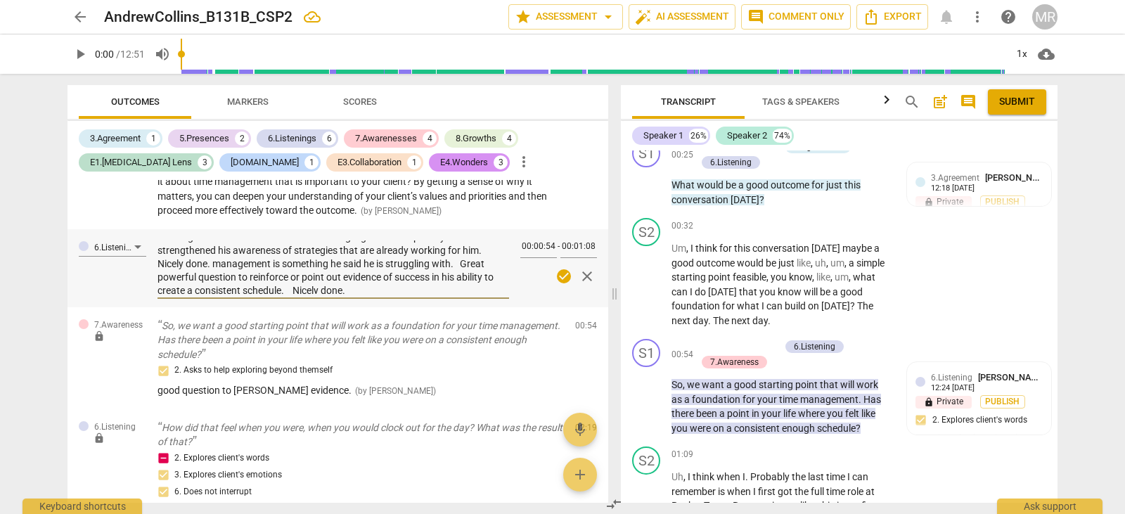
scroll to position [67, 0]
drag, startPoint x: 235, startPoint y: 261, endPoint x: 398, endPoint y: 287, distance: 165.2
click at [398, 287] on textarea "You did a nice job reiterating to your client what he wants to work on and what…" at bounding box center [334, 266] width 352 height 53
type textarea "You did a nice job reiterating to your client what he wants to work on and what…"
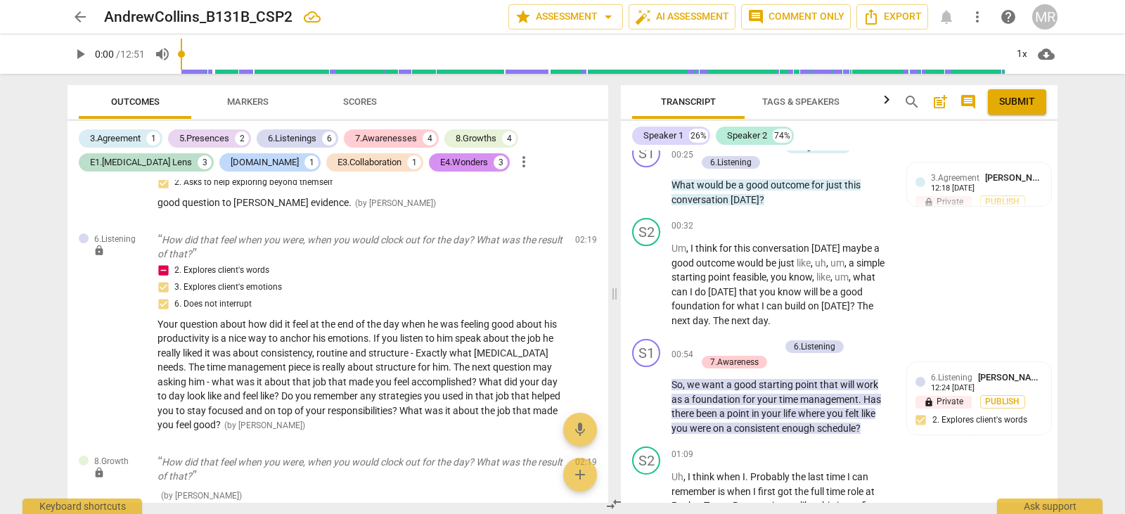
scroll to position [465, 0]
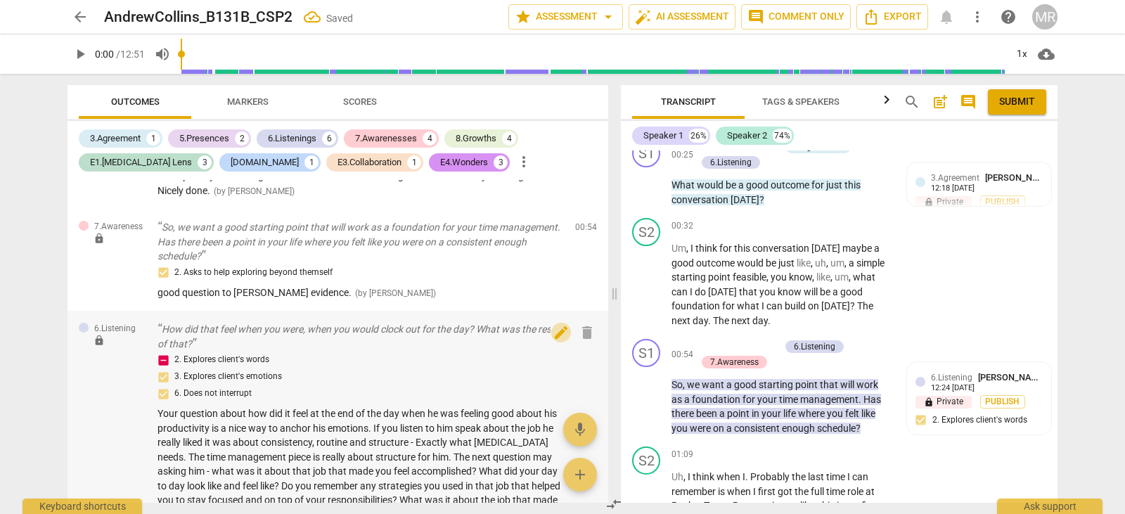
click at [556, 336] on span "edit" at bounding box center [561, 332] width 17 height 17
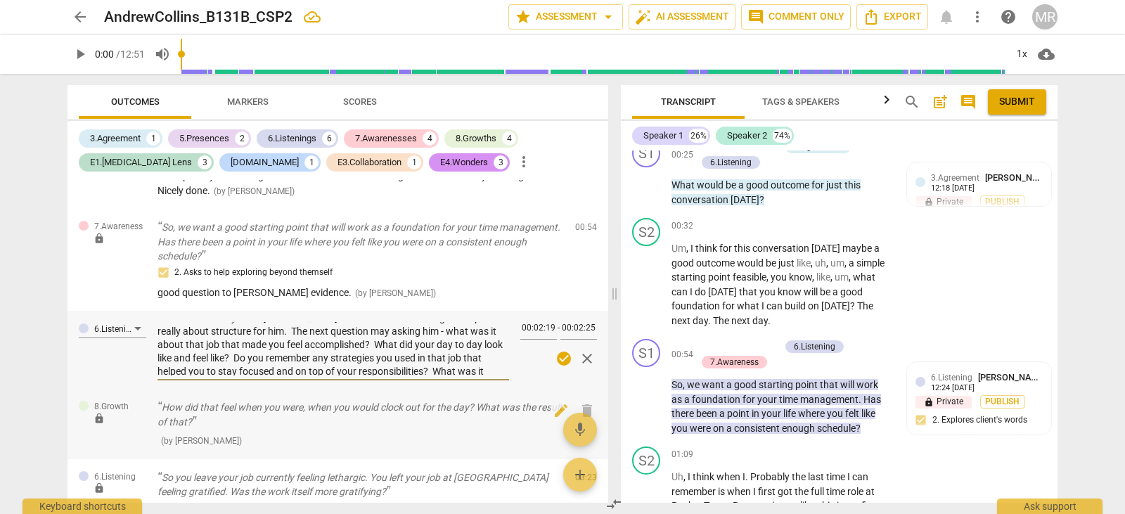
scroll to position [67, 0]
drag, startPoint x: 159, startPoint y: 330, endPoint x: 331, endPoint y: 399, distance: 185.3
click at [331, 399] on div "6.Listening lock So you've got this big transition. You aren't satisfied with h…" at bounding box center [338, 341] width 541 height 323
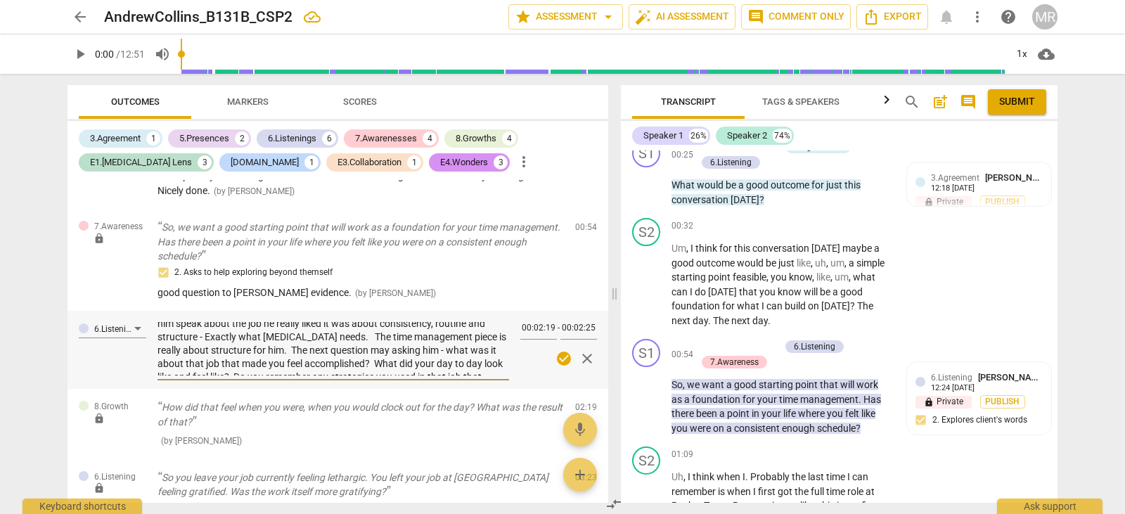
scroll to position [0, 0]
drag, startPoint x: 352, startPoint y: 367, endPoint x: 155, endPoint y: 332, distance: 200.0
click at [155, 332] on div "6.Listening Your question about how did it feel at the end of the day when he w…" at bounding box center [338, 350] width 541 height 78
paste textarea "it felt at the end of the day when he was productive was a great way to anchor …"
type textarea "Your question about how it felt at the end of the day when he was productive wa…"
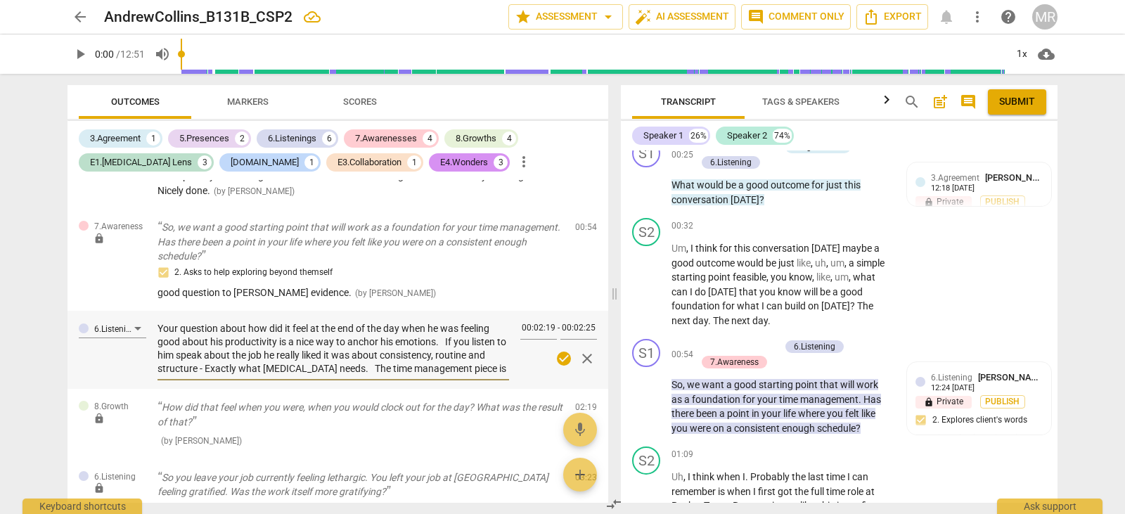
type textarea "Your question about how it felt at the end of the day when he was productive wa…"
click at [363, 374] on textarea "Your question about how it felt at the end of the day when he was productive wa…" at bounding box center [334, 348] width 352 height 53
type textarea "Your question about how it felt at the end of the day when he was productive wa…"
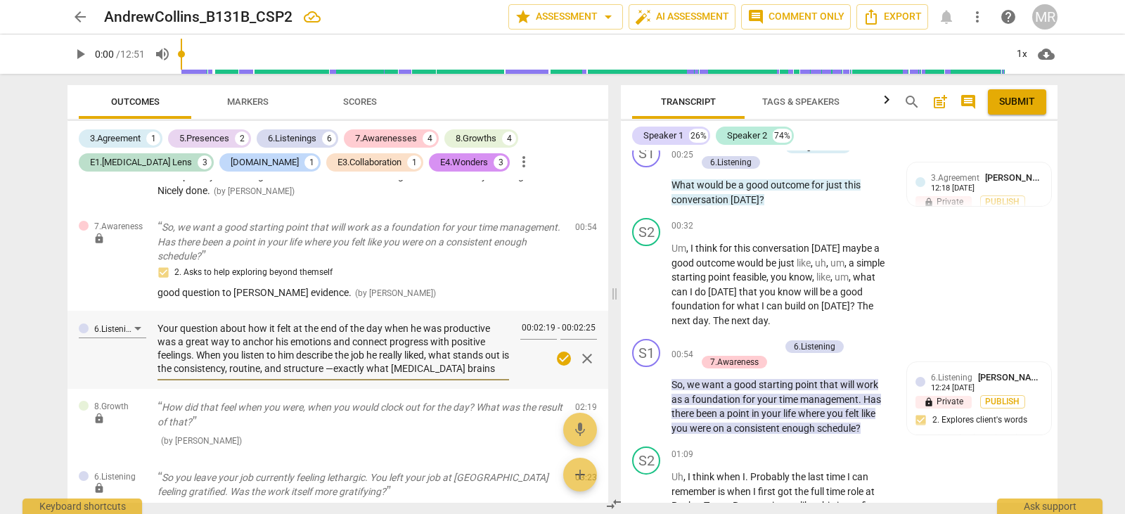
type textarea "Your question about how it felt at the end of the day when he was productive wa…"
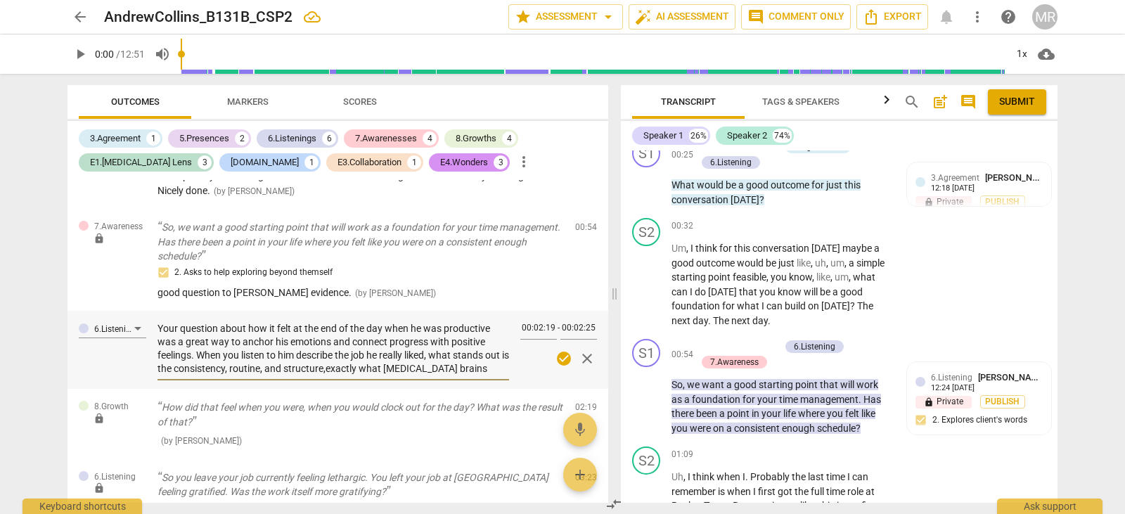
type textarea "Your question about how it felt at the end of the day when he was productive wa…"
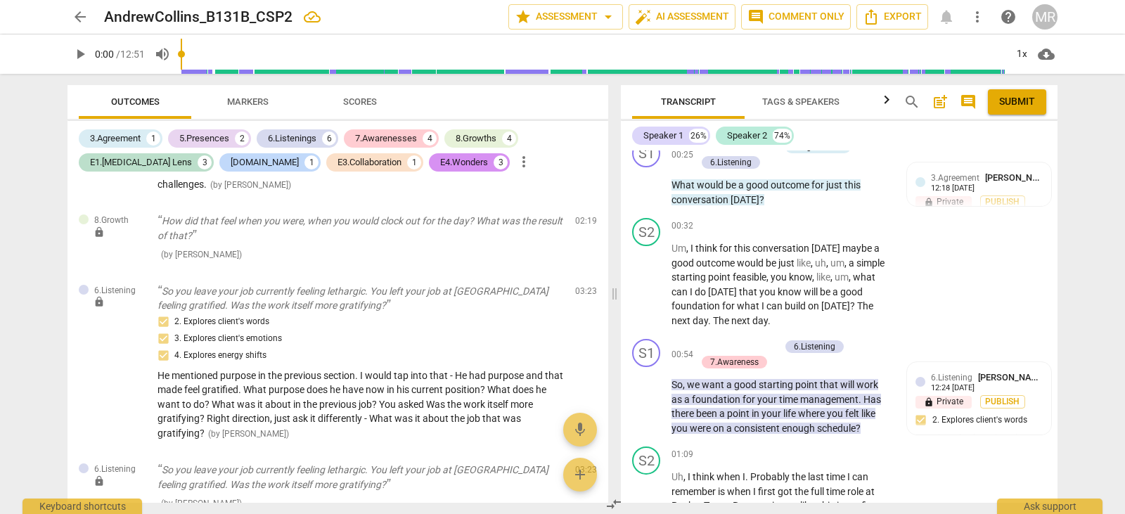
scroll to position [831, 0]
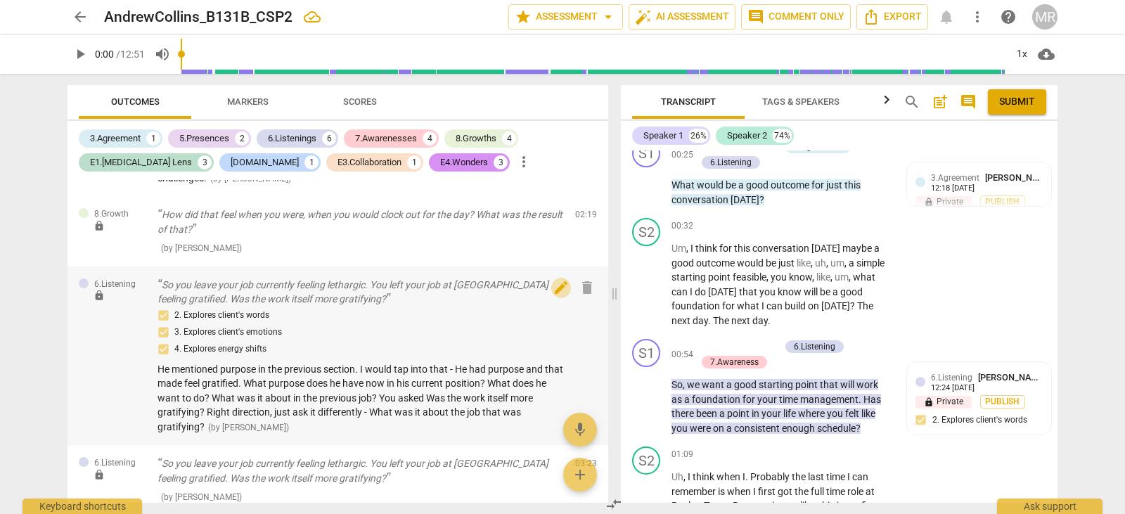
click at [559, 288] on span "edit" at bounding box center [561, 287] width 17 height 17
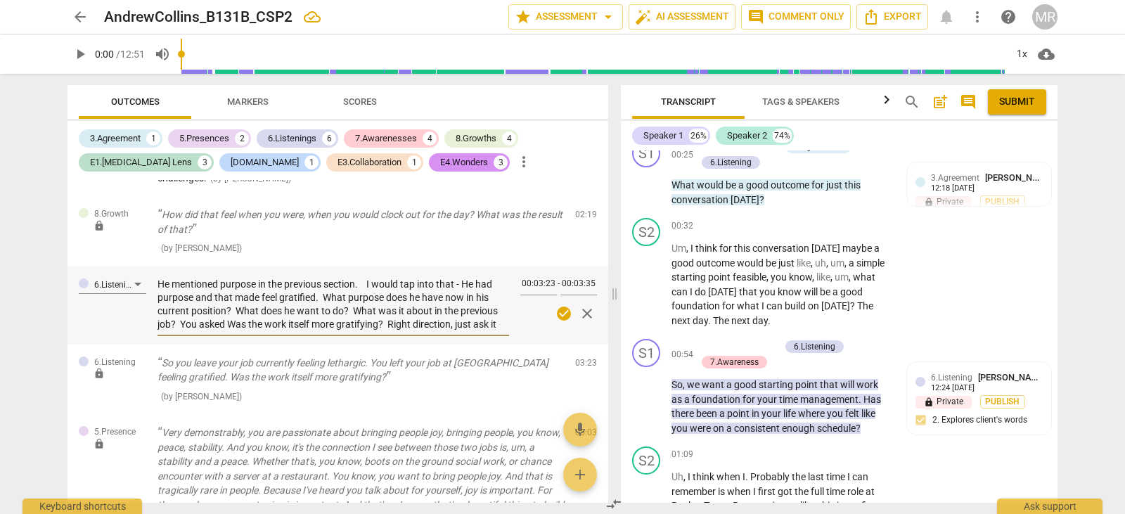
scroll to position [13, 0]
drag, startPoint x: 158, startPoint y: 285, endPoint x: 480, endPoint y: 333, distance: 326.3
click at [480, 333] on div "He mentioned purpose in the previous section. I would tap into that - He had pu…" at bounding box center [334, 305] width 352 height 63
paste textarea ", and I would encourage you to tap into that. In his earlier job, having a sens…"
type textarea "He mentioned purpose in the previous section, and I would encourage you to tap …"
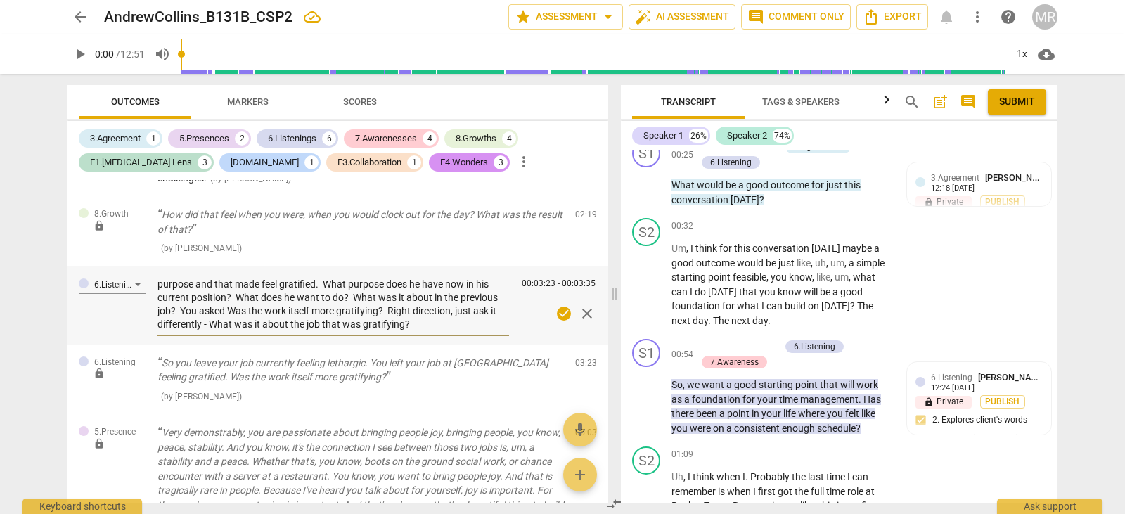
type textarea "He mentioned purpose in the previous section, and I would encourage you to tap …"
click at [361, 304] on textarea "He mentioned purpose in the previous section, and I would encourage you to tap …" at bounding box center [334, 304] width 352 height 53
type textarea "He mentioned purpose in the previous section, and I would encourage you to tap …"
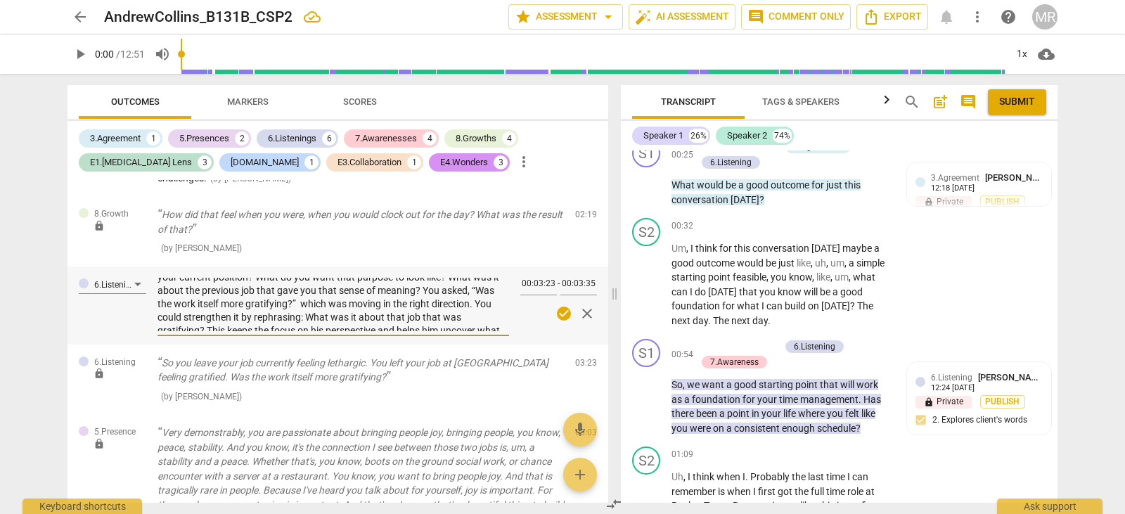
type textarea "He mentioned purpose in the previous section, and I would encourage you to tap …"
drag, startPoint x: 499, startPoint y: 305, endPoint x: 499, endPoint y: 322, distance: 16.9
click at [499, 322] on textarea "He mentioned purpose in the previous section, and I would encourage you to tap …" at bounding box center [334, 304] width 352 height 53
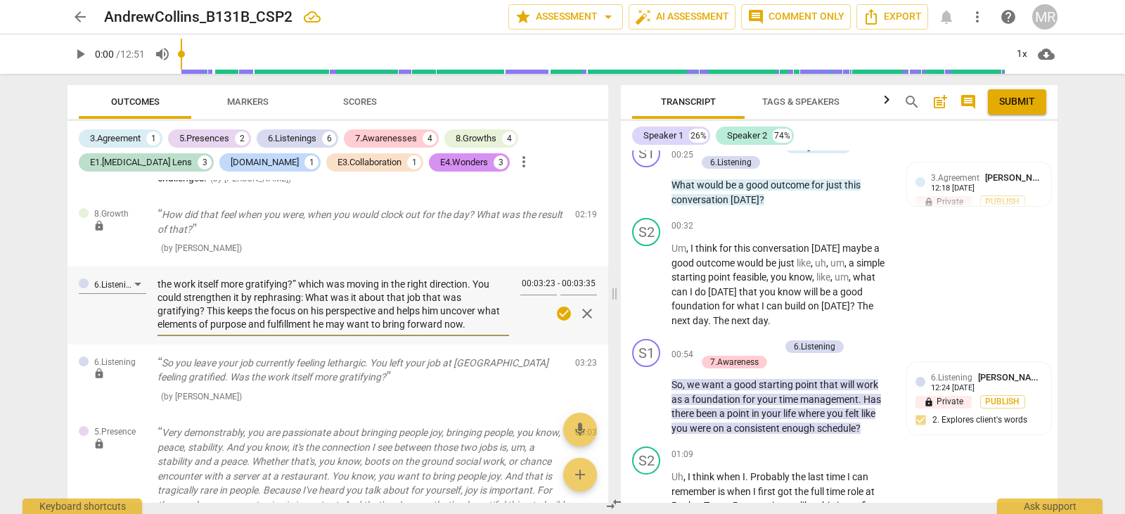
click at [473, 326] on textarea "He mentioned purpose in the previous section, and I would encourage you to tap …" at bounding box center [334, 304] width 352 height 53
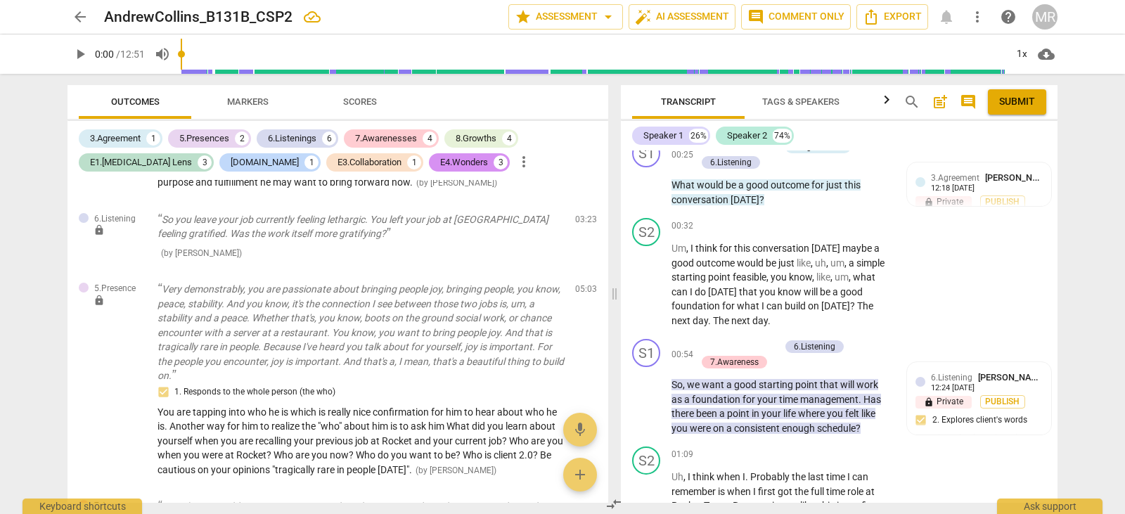
scroll to position [1125, 0]
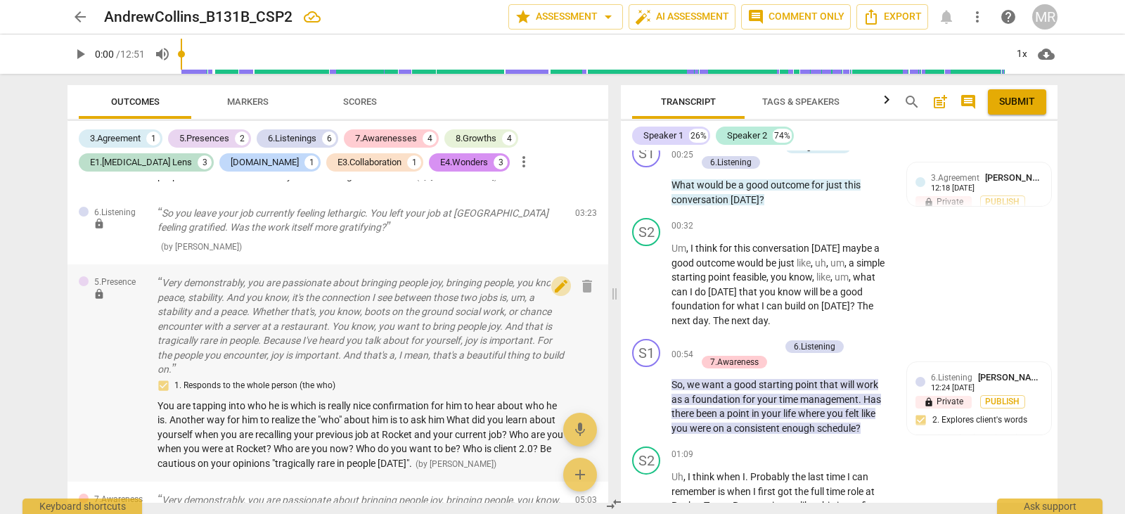
click at [553, 283] on span "edit" at bounding box center [561, 286] width 17 height 17
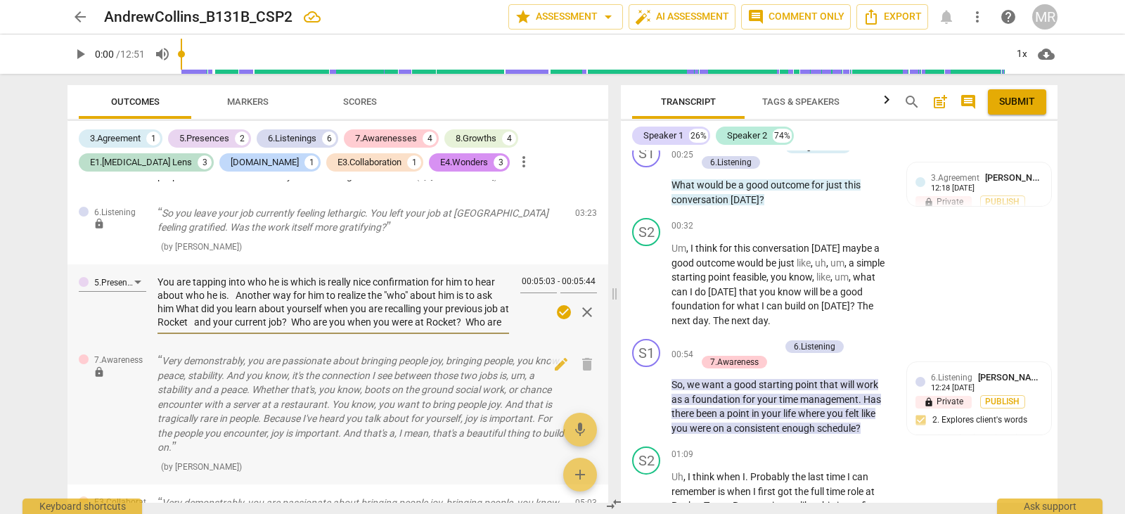
scroll to position [27, 0]
drag, startPoint x: 158, startPoint y: 282, endPoint x: 432, endPoint y: 371, distance: 288.2
click at [432, 371] on div "6.Listening lock So you've got this big transition. You aren't satisfied with h…" at bounding box center [338, 341] width 541 height 323
paste textarea ", which is really nice confirmation for him to hear about himself. Another way …"
type textarea "You are tapping into who he is, which is really nice confirmation for him to he…"
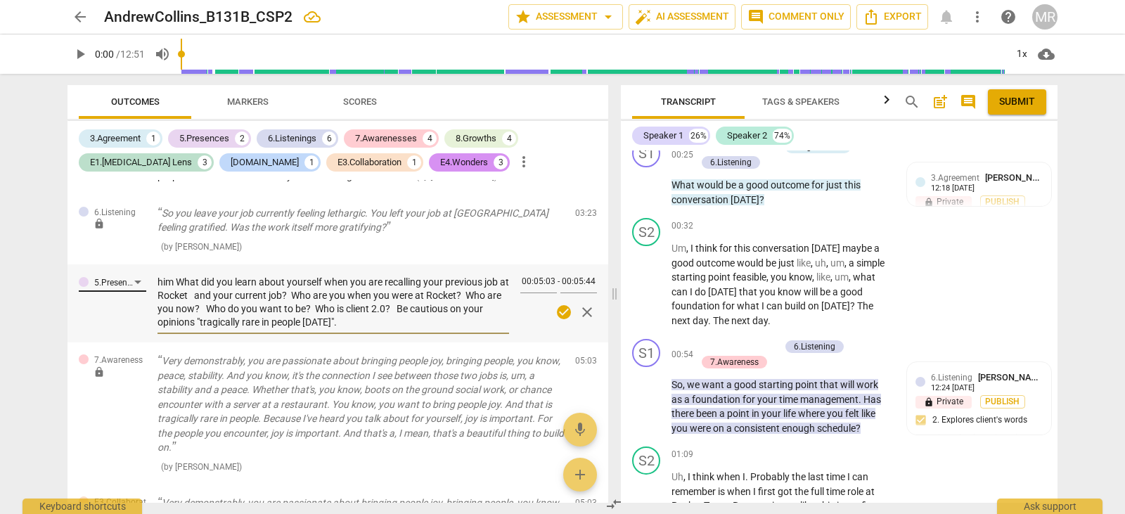
type textarea "You are tapping into who he is, which is really nice confirmation for him to he…"
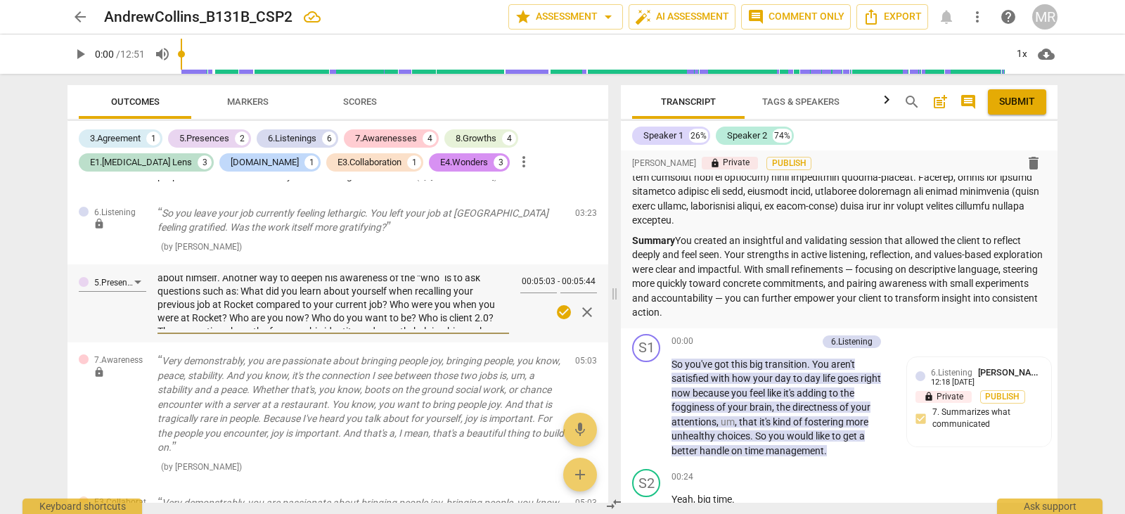
scroll to position [516, 0]
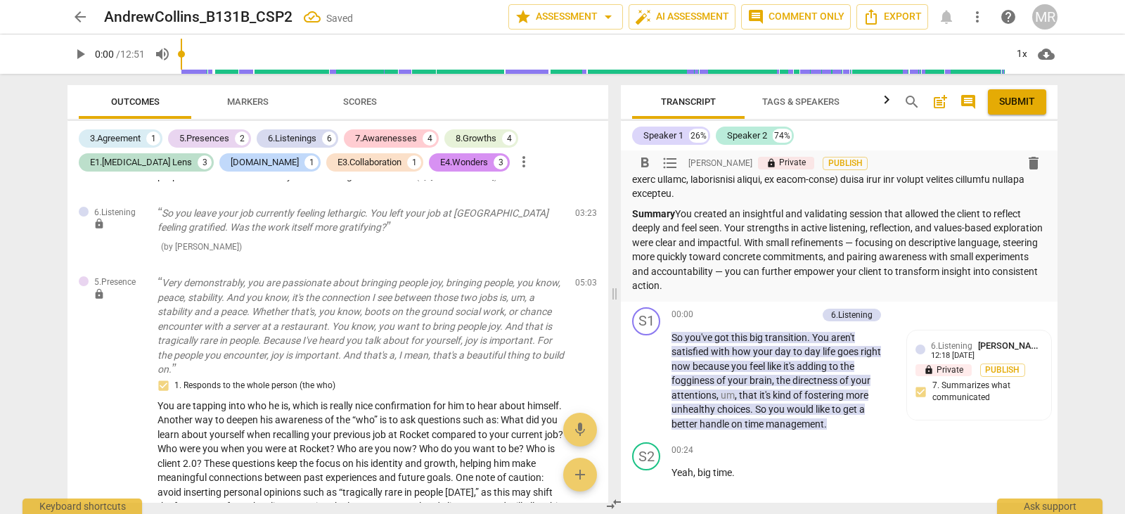
click at [904, 238] on p "Summary You created an insightful and validating session that allowed the clien…" at bounding box center [839, 250] width 414 height 86
click at [906, 238] on p "Summary You created an insightful and validating session that allowed the clien…" at bounding box center [839, 250] width 414 height 86
click at [806, 271] on p "Summary You created an insightful and validating session that allowed the clien…" at bounding box center [839, 250] width 414 height 86
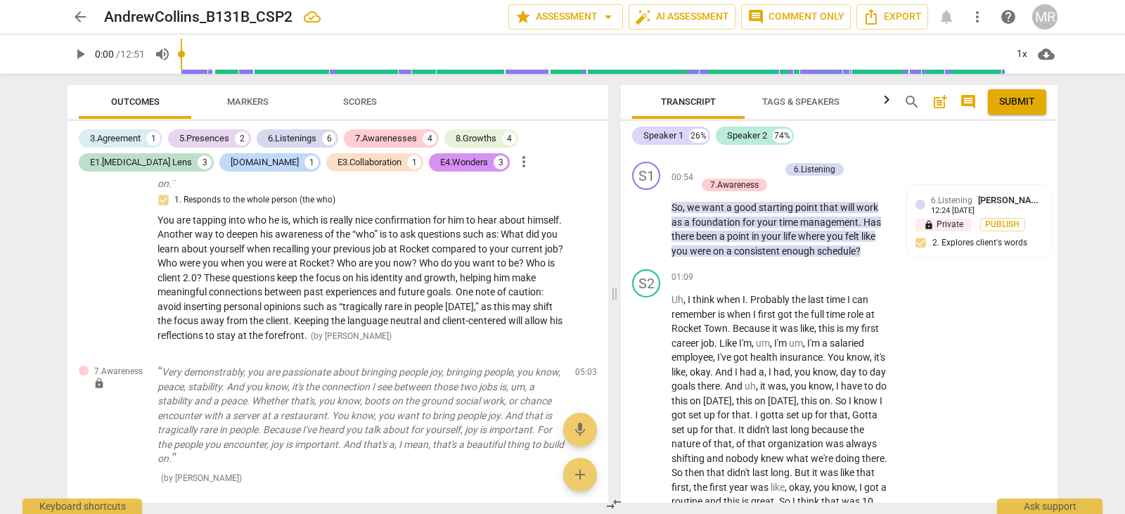
scroll to position [1216, 0]
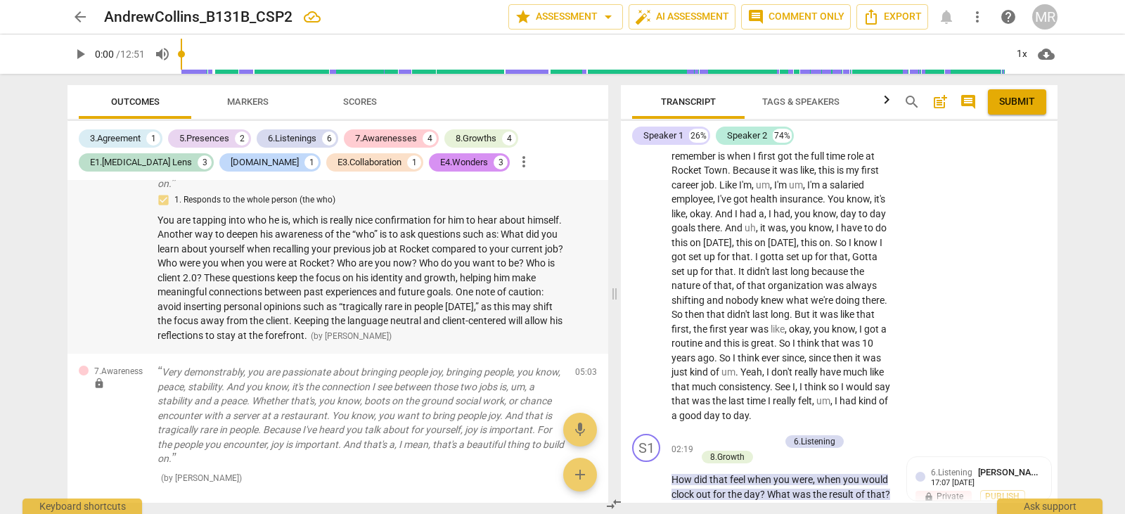
click at [493, 245] on span "You are tapping into who he is, which is really nice confirmation for him to he…" at bounding box center [361, 277] width 406 height 127
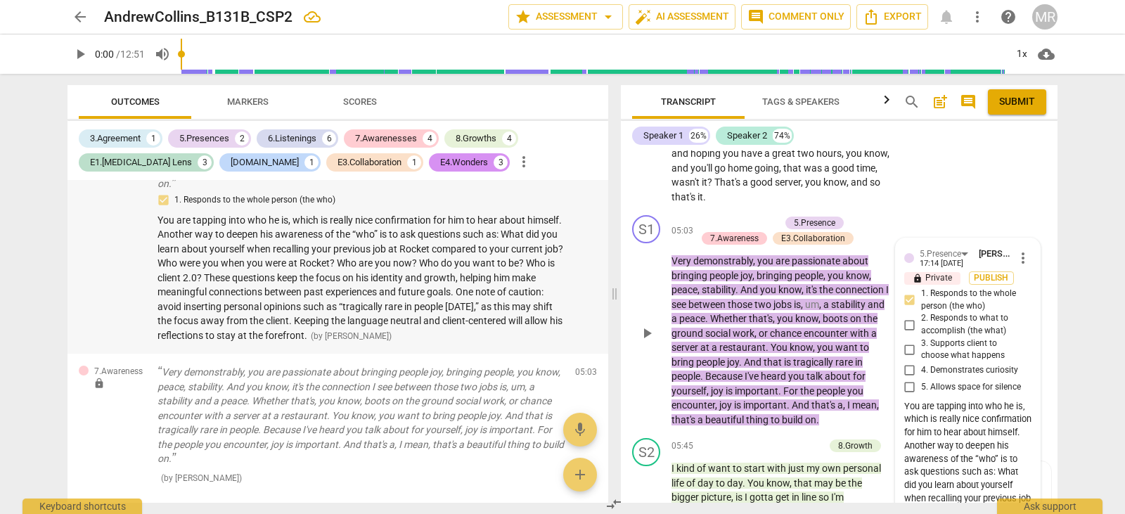
scroll to position [2511, 0]
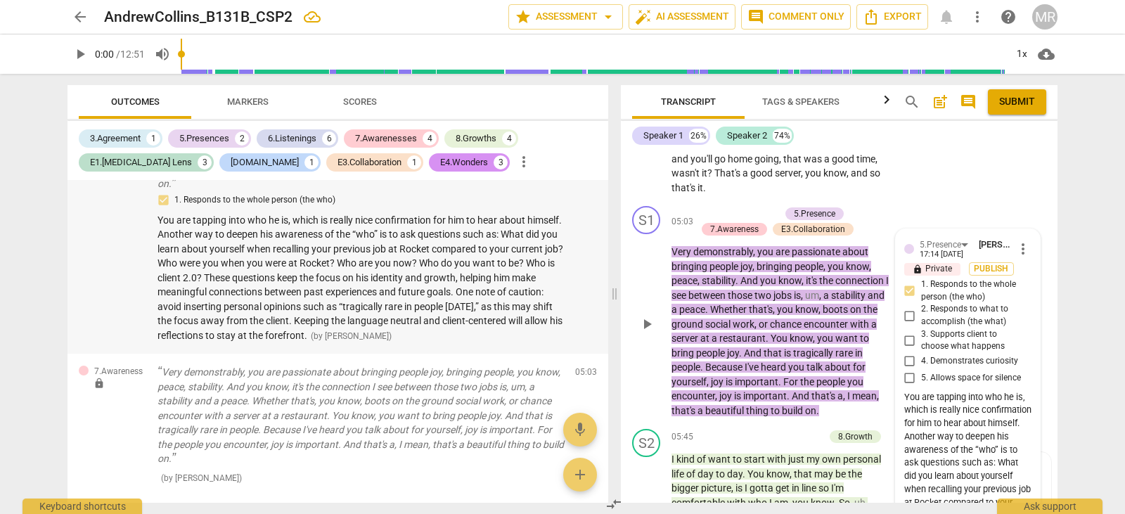
click at [489, 248] on span "You are tapping into who he is, which is really nice confirmation for him to he…" at bounding box center [361, 277] width 406 height 127
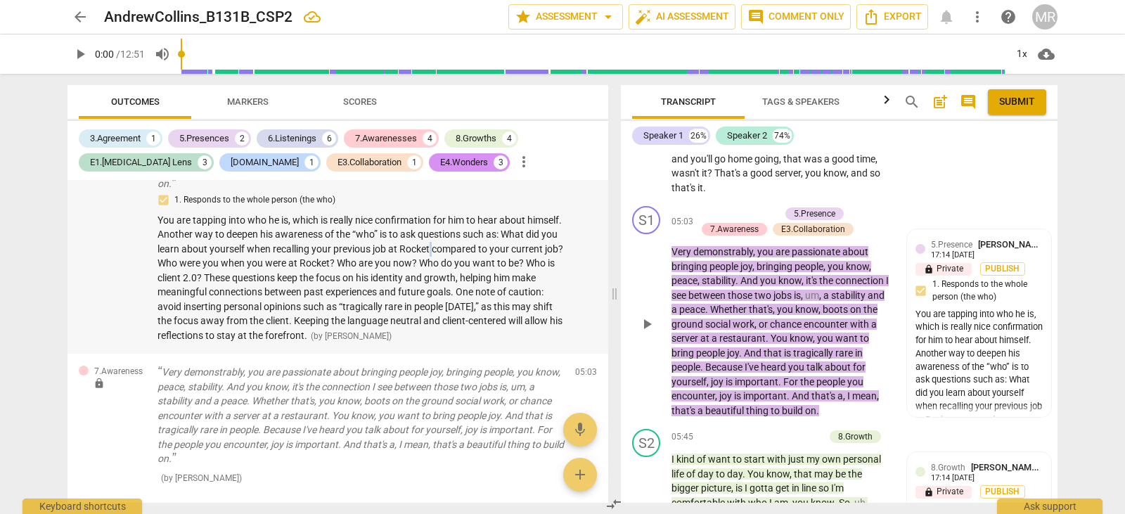
click at [494, 248] on span "You are tapping into who he is, which is really nice confirmation for him to he…" at bounding box center [361, 277] width 406 height 127
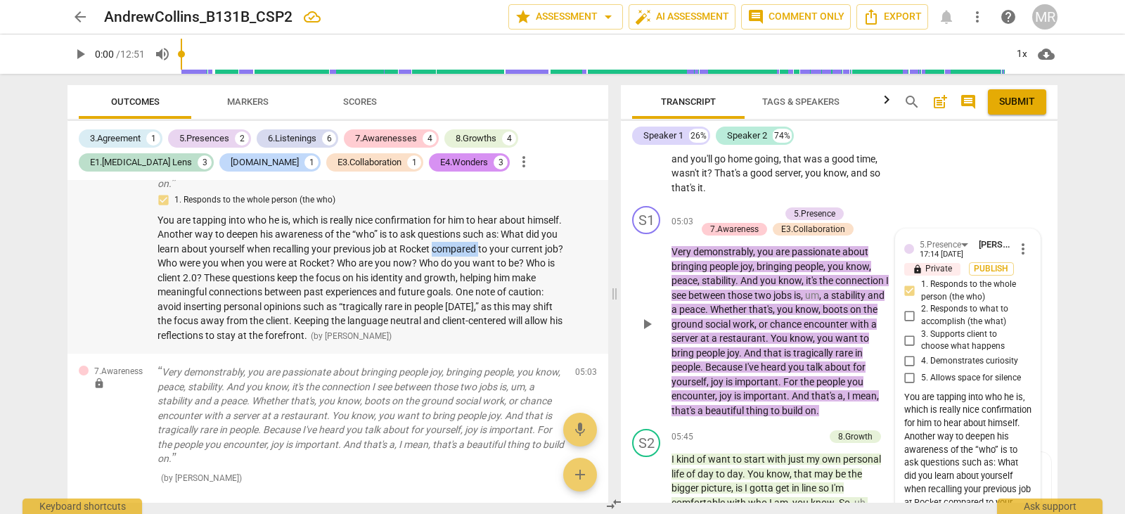
click at [494, 248] on span "You are tapping into who he is, which is really nice confirmation for him to he…" at bounding box center [361, 277] width 406 height 127
click at [492, 248] on span "You are tapping into who he is, which is really nice confirmation for him to he…" at bounding box center [361, 277] width 406 height 127
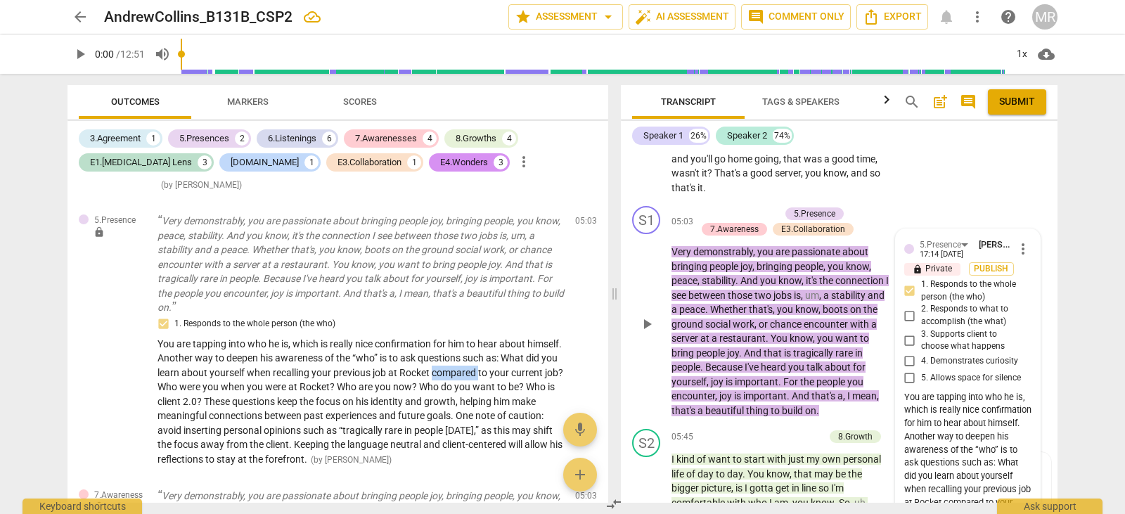
scroll to position [1167, 0]
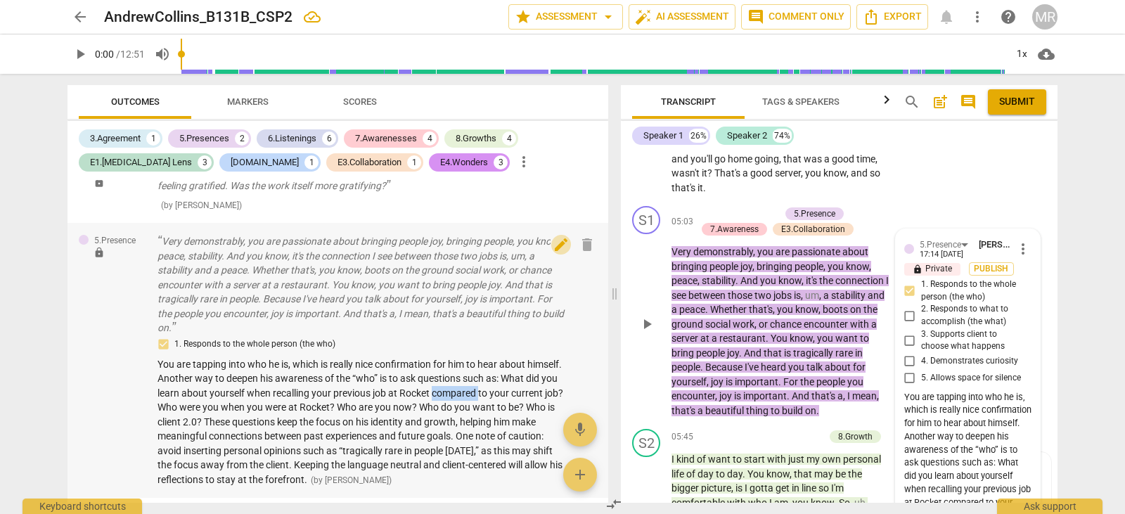
click at [553, 248] on span "edit" at bounding box center [561, 244] width 17 height 17
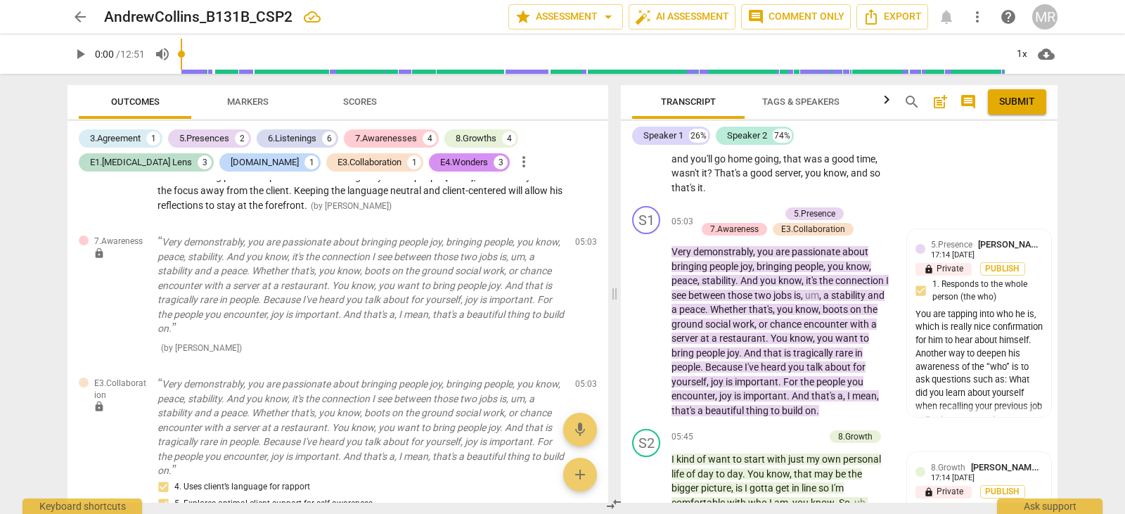
scroll to position [1297, 0]
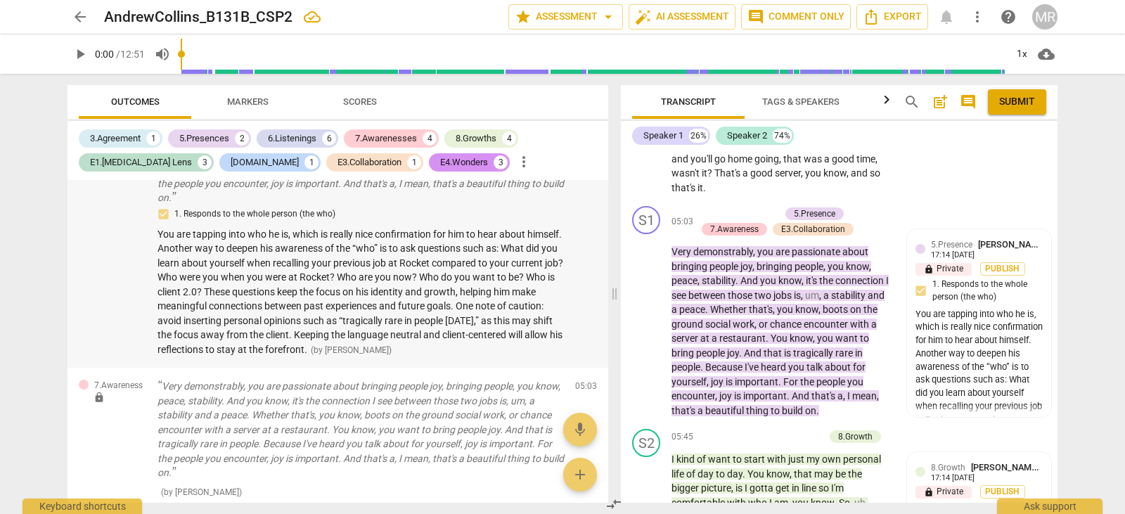
click at [405, 274] on span "You are tapping into who he is, which is really nice confirmation for him to he…" at bounding box center [361, 292] width 406 height 127
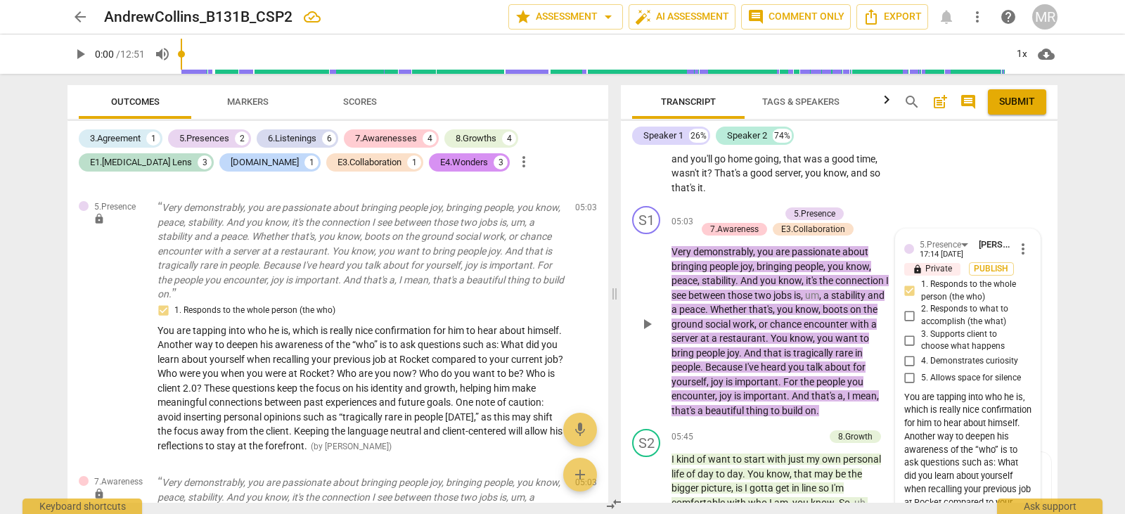
scroll to position [1180, 0]
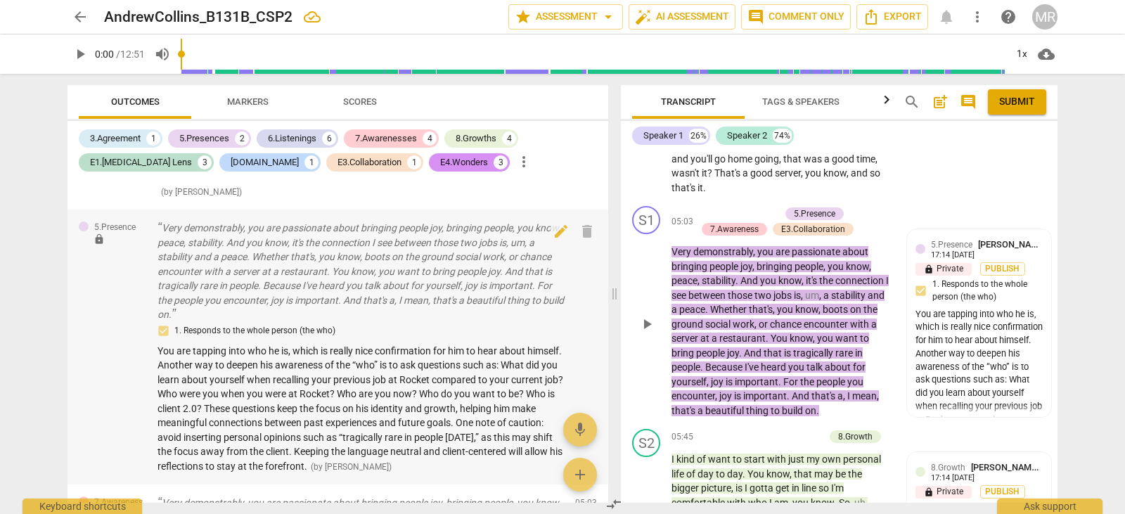
click at [601, 314] on div "5.Presence lock Very demonstrably, you are passionate about bringing people joy…" at bounding box center [338, 347] width 541 height 275
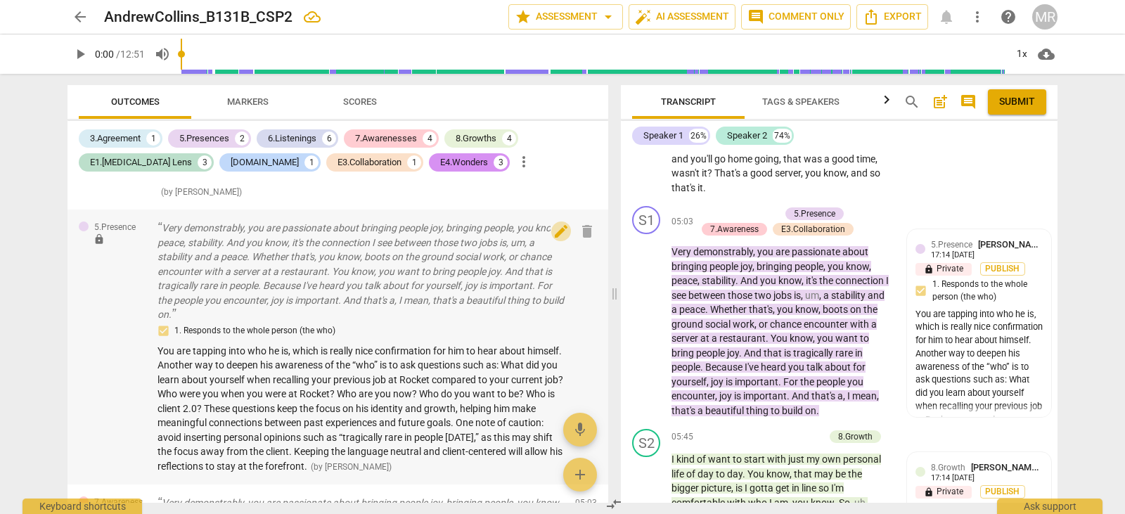
click at [557, 232] on span "edit" at bounding box center [561, 231] width 17 height 17
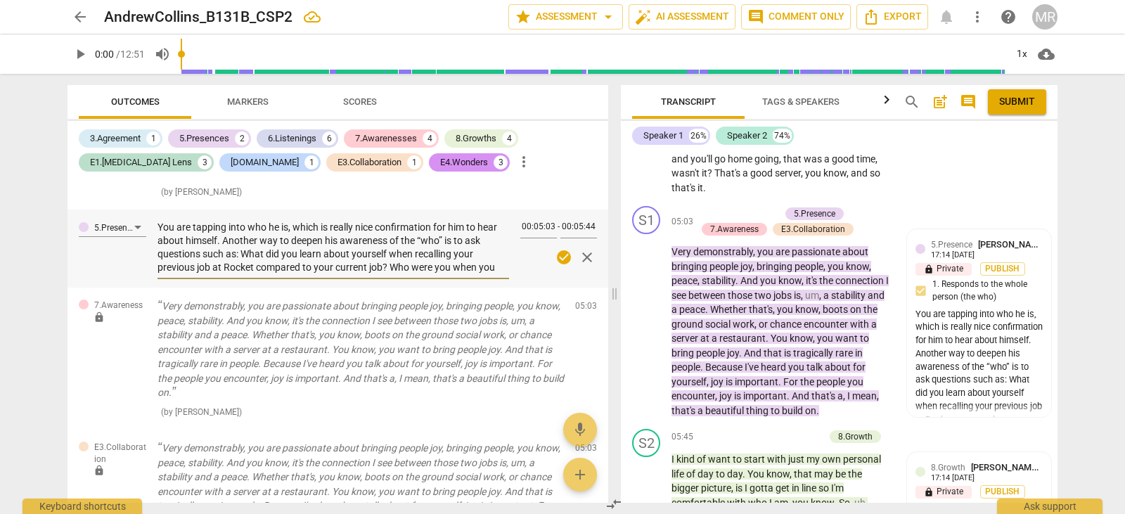
click at [499, 238] on textarea "You are tapping into who he is, which is really nice confirmation for him to he…" at bounding box center [334, 247] width 352 height 53
click at [255, 271] on textarea "You are tapping into who he is, which is really nice confirmation for him to he…" at bounding box center [334, 247] width 352 height 53
type textarea "You are tapping into who he is, which is really nice confirmation for him to he…"
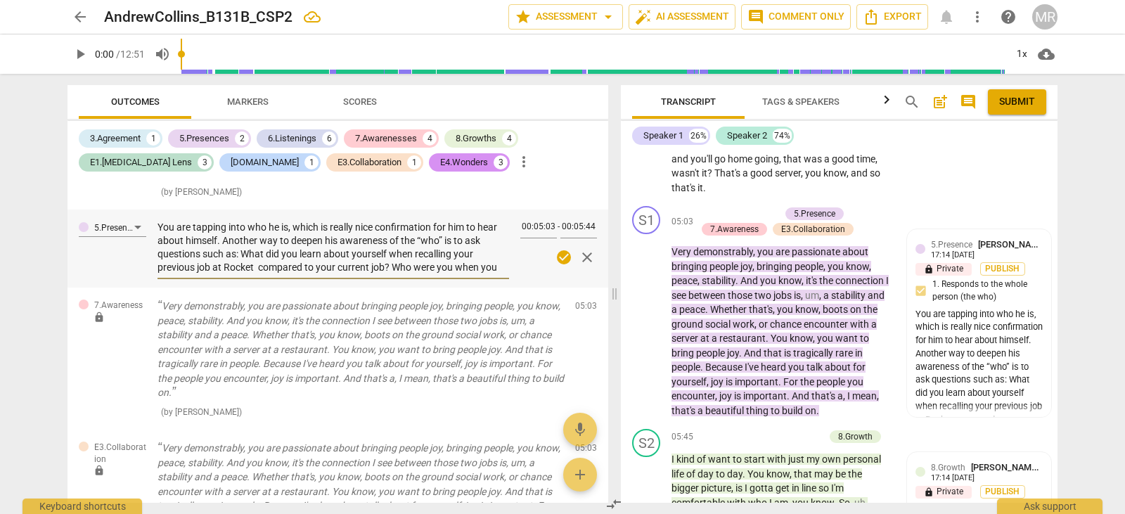
type textarea "You are tapping into who he is, which is really nice confirmation for him to he…"
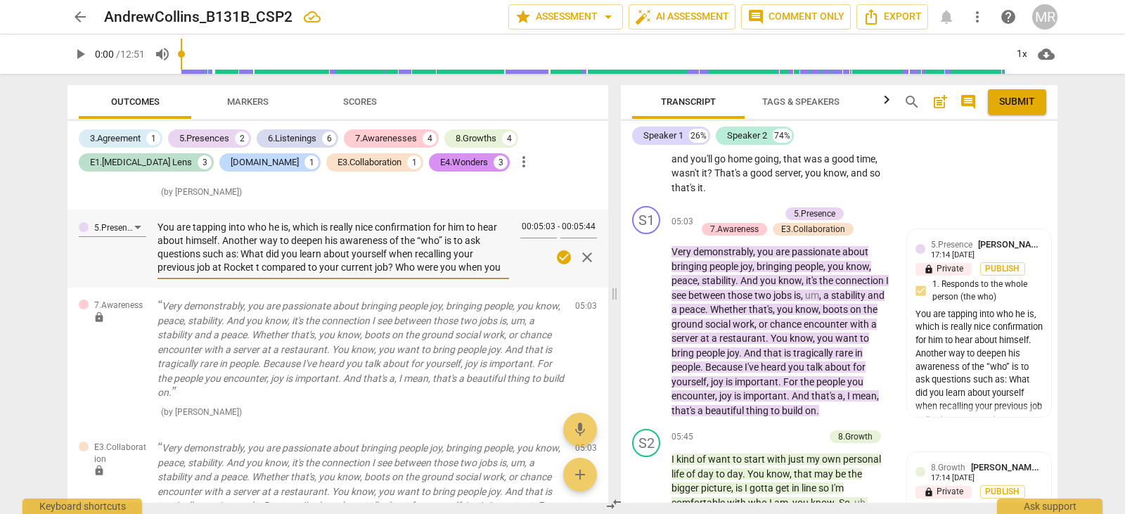
type textarea "You are tapping into who he is, which is really nice confirmation for him to he…"
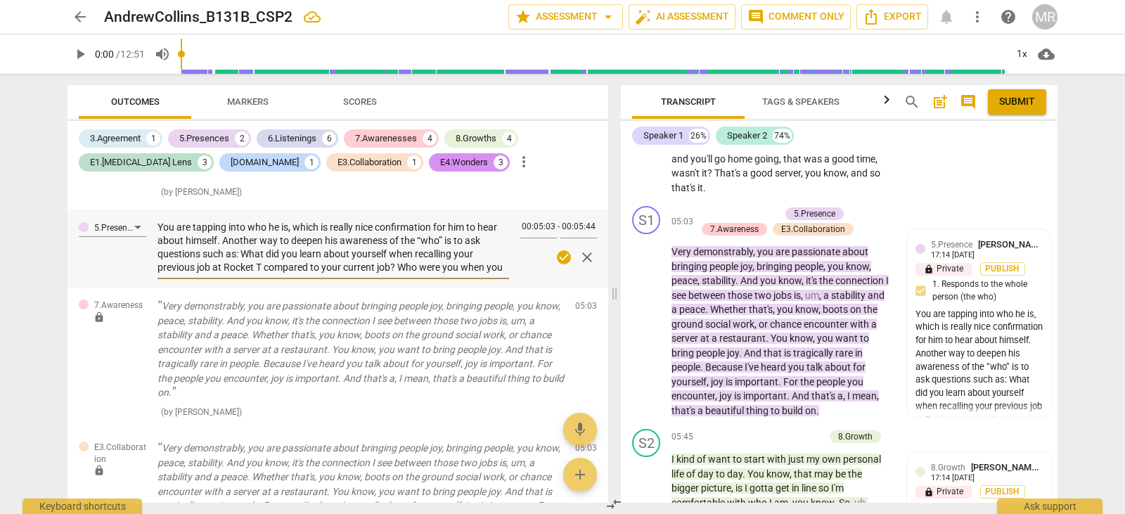
type textarea "You are tapping into who he is, which is really nice confirmation for him to he…"
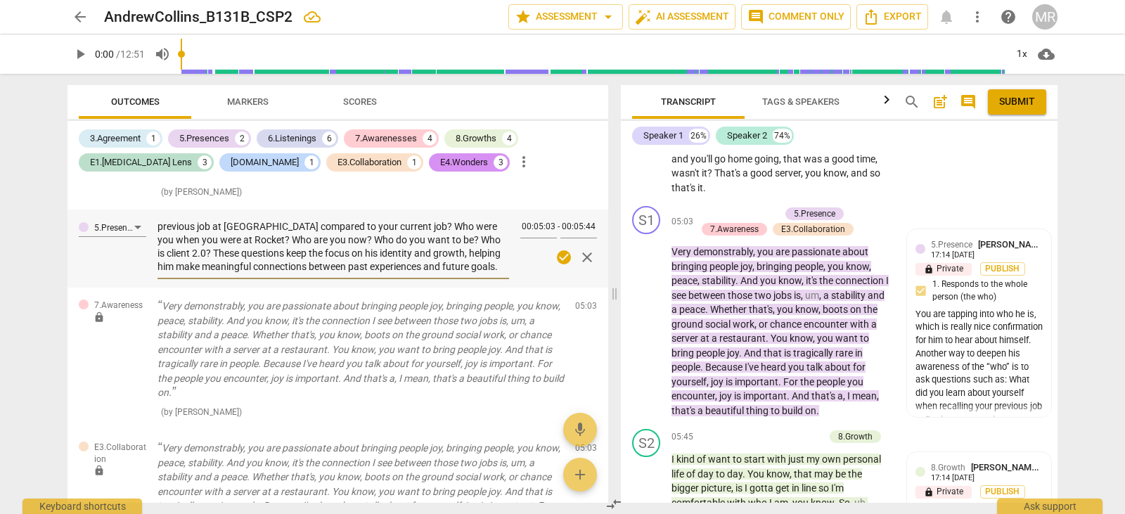
scroll to position [43, 0]
click at [264, 238] on textarea "You are tapping into who he is, which is really nice confirmation for him to he…" at bounding box center [334, 247] width 352 height 53
type textarea "You are tapping into who he is, which is really nice confirmation for him to he…"
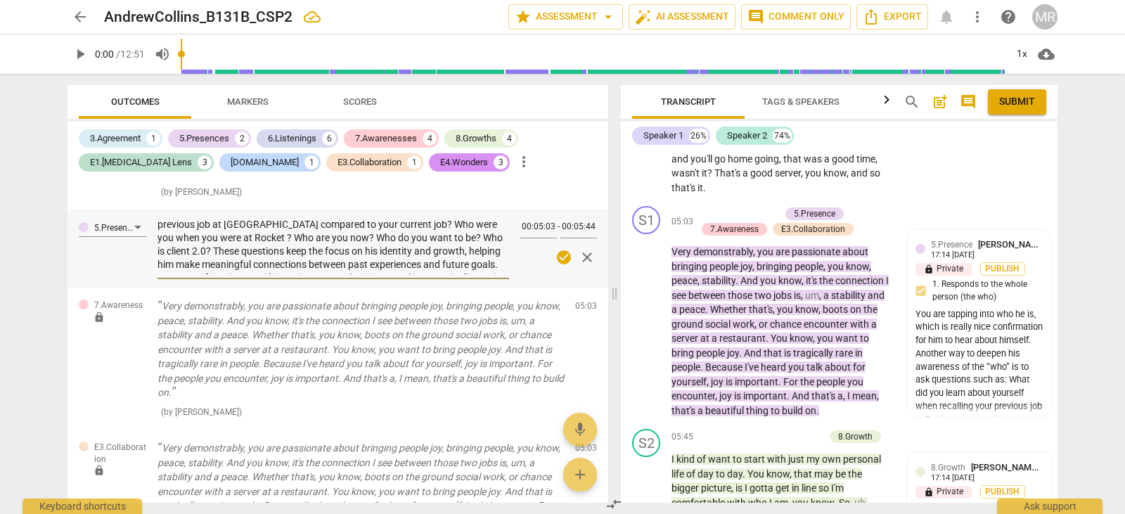
type textarea "You are tapping into who he is, which is really nice confirmation for him to he…"
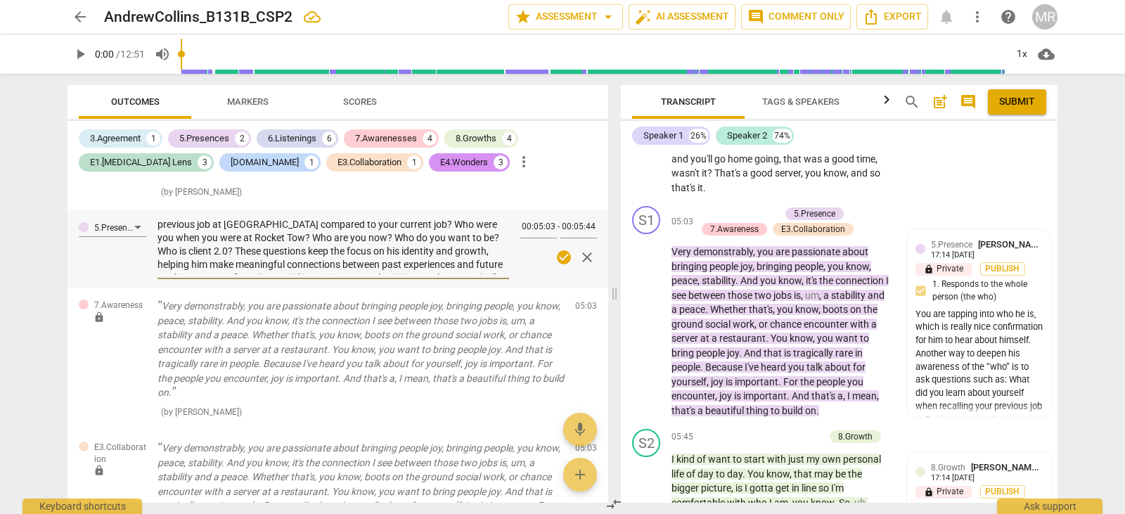
type textarea "You are tapping into who he is, which is really nice confirmation for him to he…"
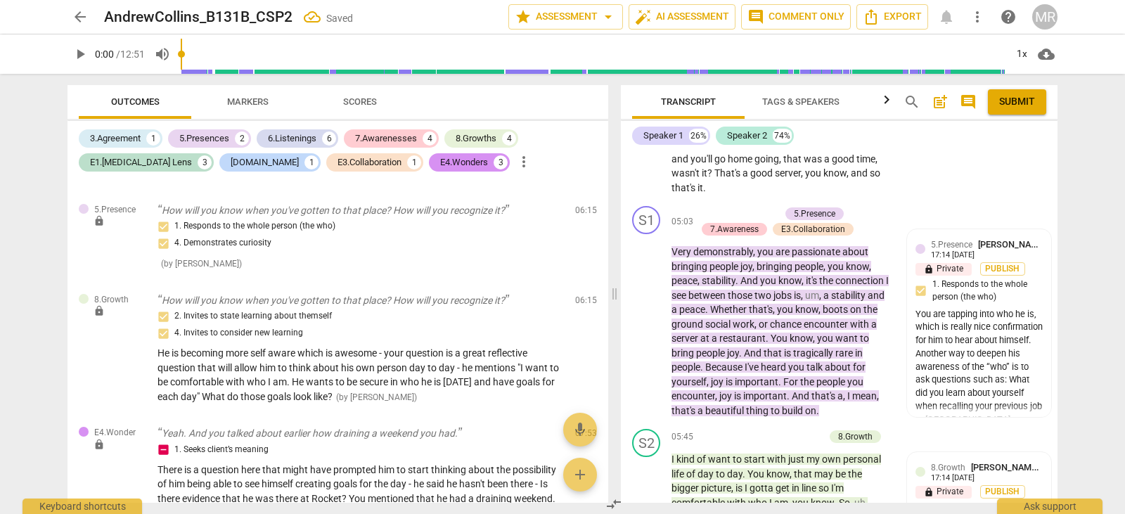
scroll to position [1901, 0]
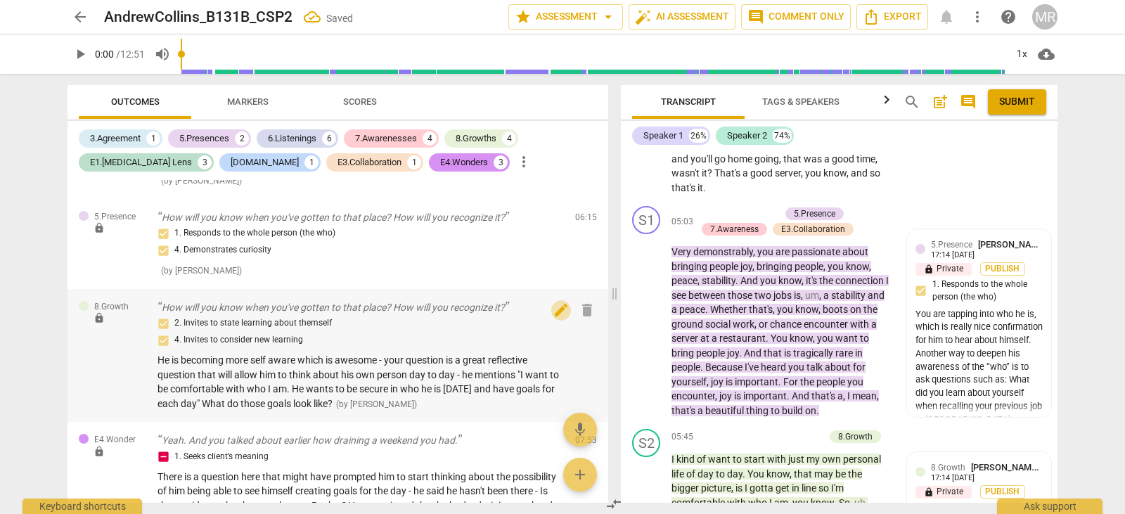
click at [554, 316] on span "edit" at bounding box center [561, 310] width 17 height 17
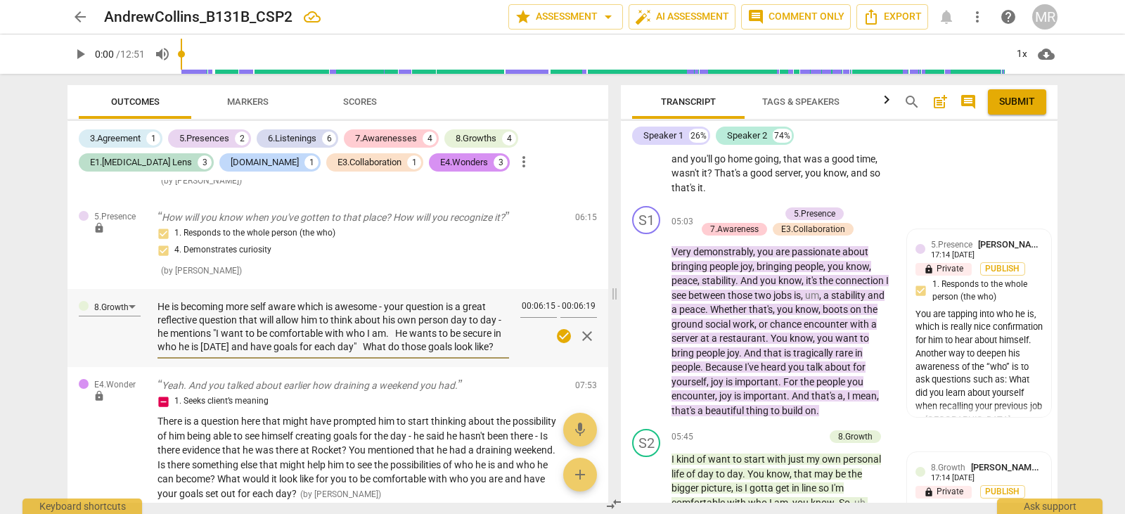
scroll to position [0, 0]
drag, startPoint x: 498, startPoint y: 328, endPoint x: 499, endPoint y: 302, distance: 26.0
click at [499, 302] on textarea "He is becoming more self aware which is awesome - your question is a great refl…" at bounding box center [334, 326] width 352 height 53
click at [477, 335] on textarea "He is becoming more self aware which is awesome - your question is a great refl…" at bounding box center [334, 326] width 352 height 53
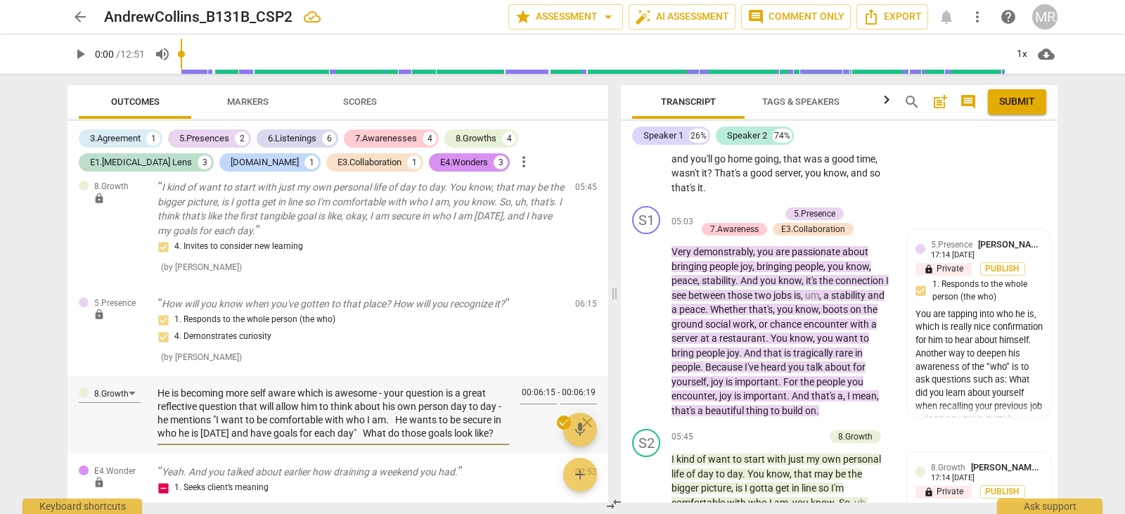
scroll to position [1828, 0]
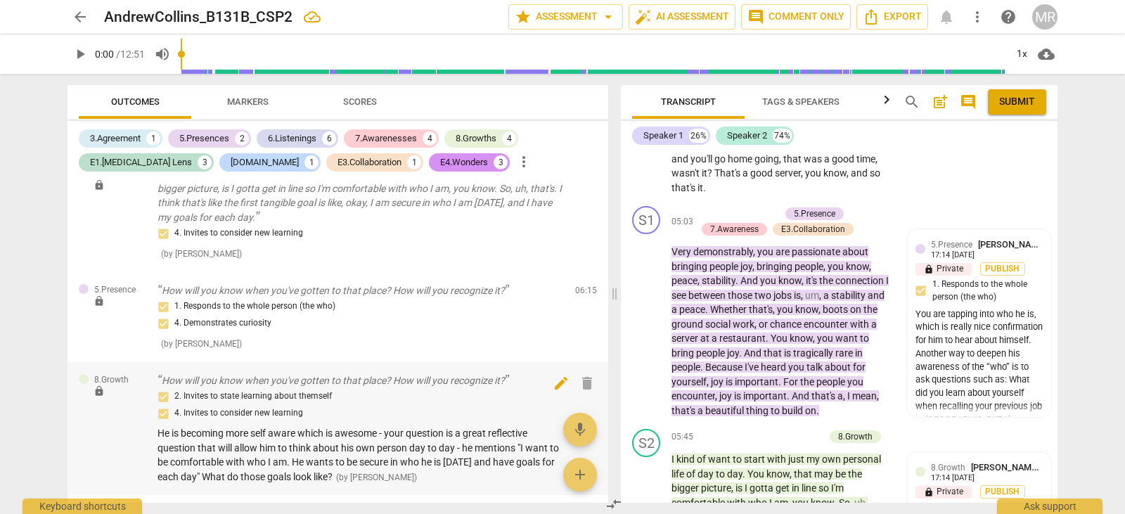
click at [553, 384] on span "edit" at bounding box center [561, 383] width 17 height 17
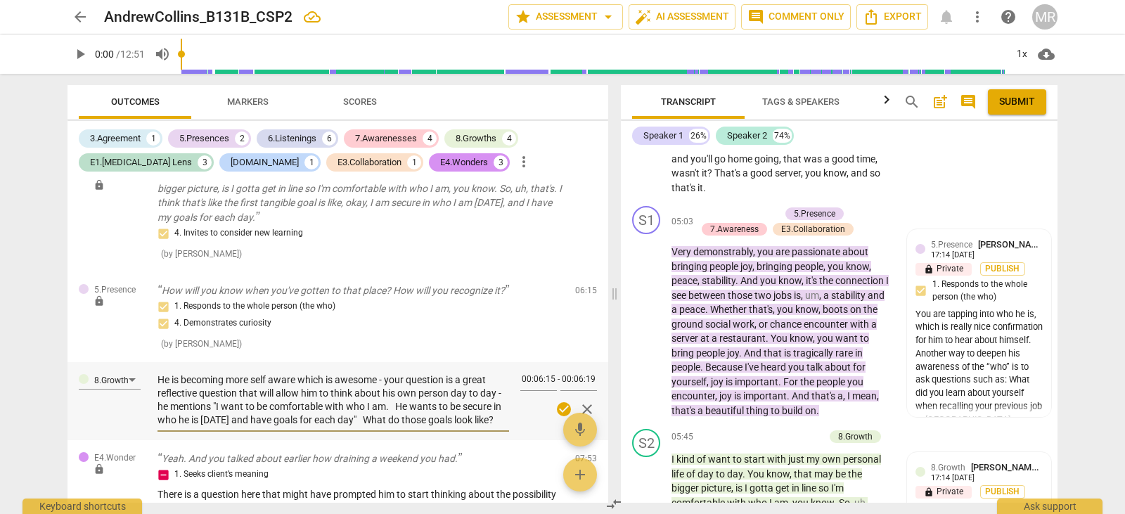
drag, startPoint x: 518, startPoint y: 394, endPoint x: 489, endPoint y: 427, distance: 42.9
click at [489, 427] on div "He is becoming more self aware which is awesome - your question is a great refl…" at bounding box center [334, 400] width 352 height 63
paste textarea "-aware, which is awesome. Your reflective question gave him space to think abou…"
type textarea "He is becoming more self-aware, which is awesome. Your reflective question gave…"
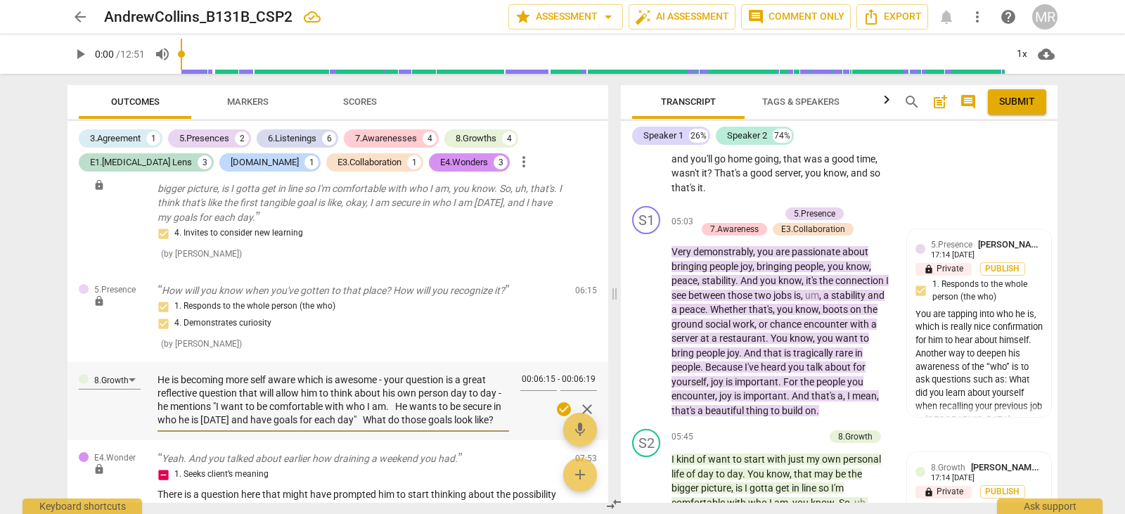
type textarea "He is becoming more self-aware, which is awesome. Your reflective question gave…"
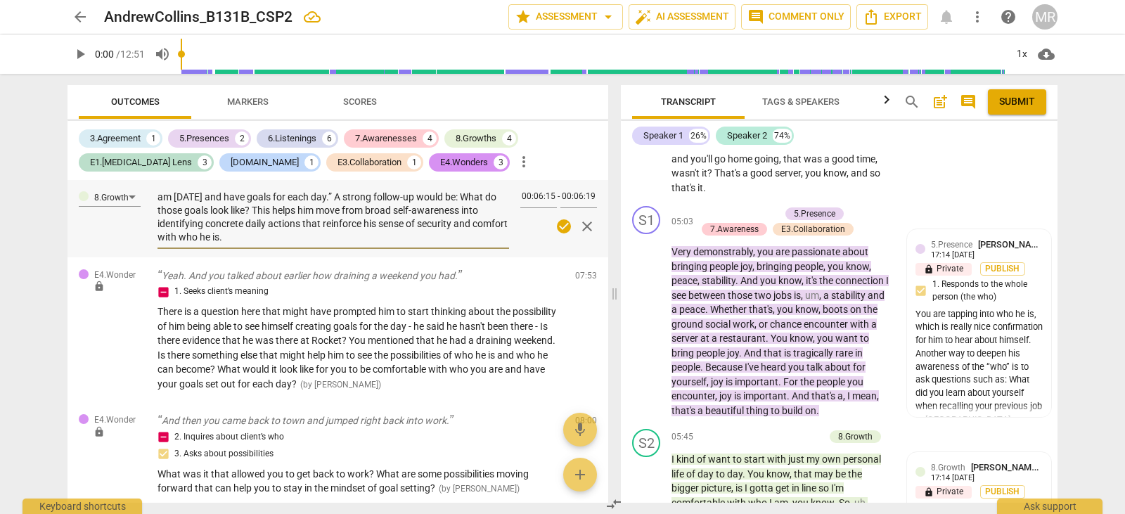
scroll to position [1989, 0]
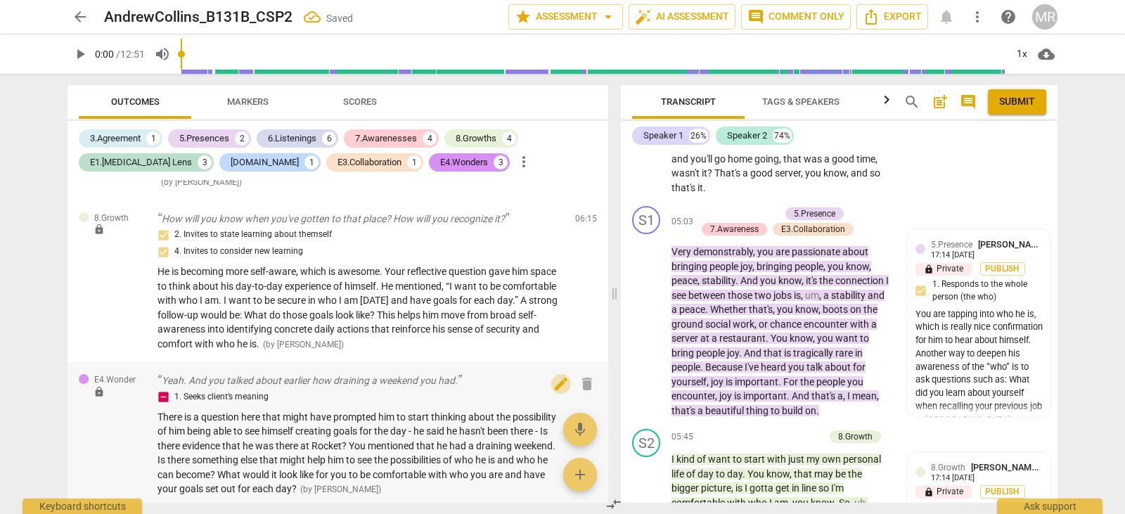
click at [556, 386] on span "edit" at bounding box center [561, 383] width 17 height 17
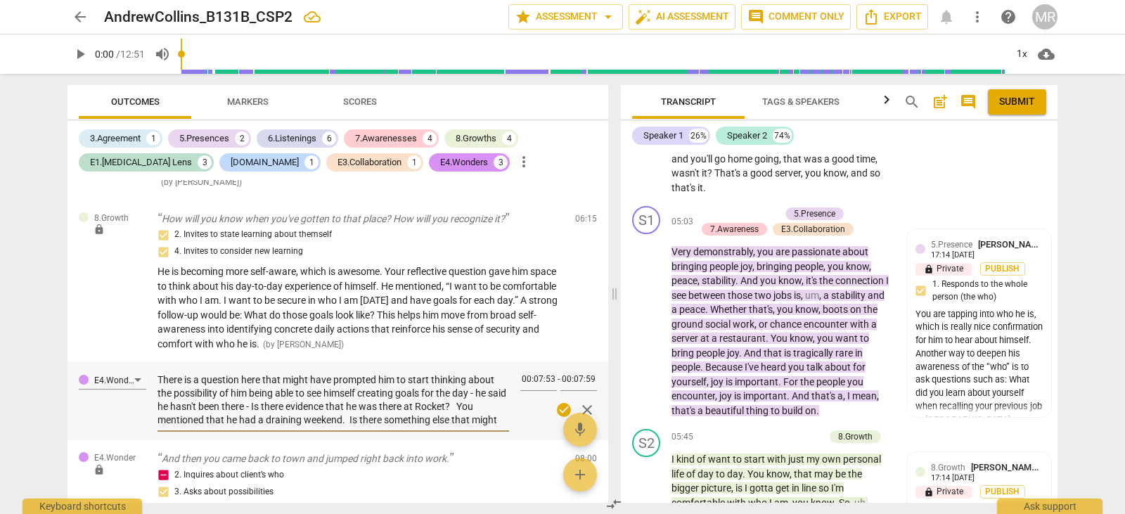
scroll to position [40, 0]
drag, startPoint x: 160, startPoint y: 382, endPoint x: 480, endPoint y: 432, distance: 323.8
click at [480, 432] on div "There is a question here that might have prompted him to start thinking about t…" at bounding box center [334, 399] width 352 height 71
paste textarea "is question may have helped him begin considering the possibility of creating g…"
type textarea "This question may have helped him begin considering the possibility of creating…"
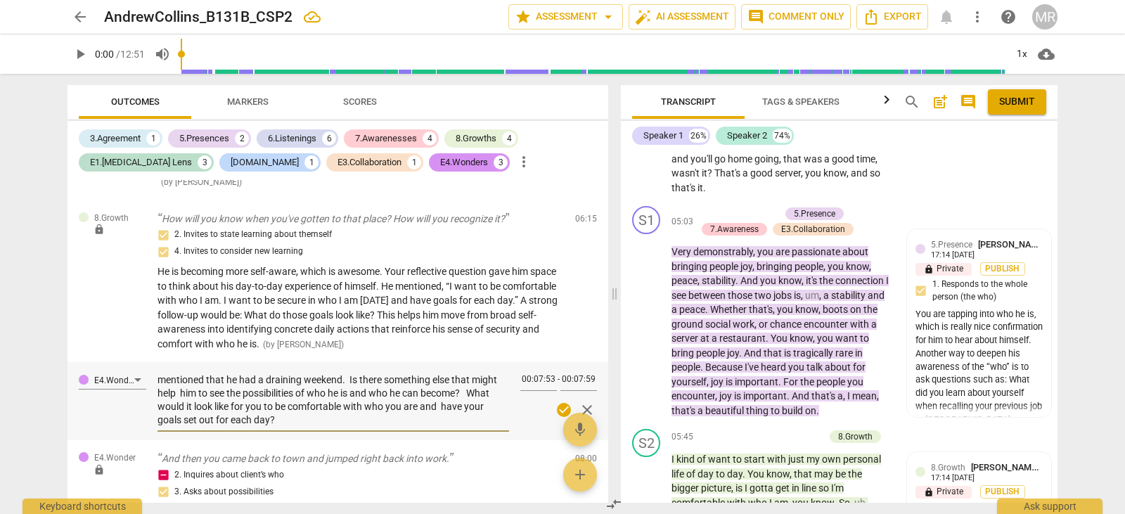
type textarea "This question may have helped him begin considering the possibility of creating…"
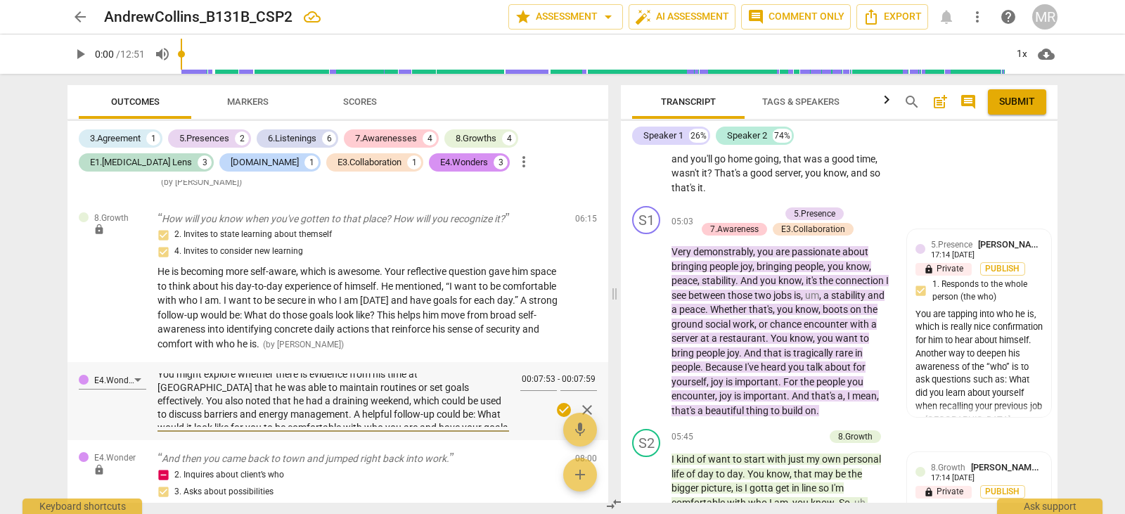
scroll to position [0, 0]
drag, startPoint x: 499, startPoint y: 409, endPoint x: 501, endPoint y: 381, distance: 27.5
click at [501, 381] on textarea "This question may have helped him begin considering the possibility of creating…" at bounding box center [334, 399] width 352 height 53
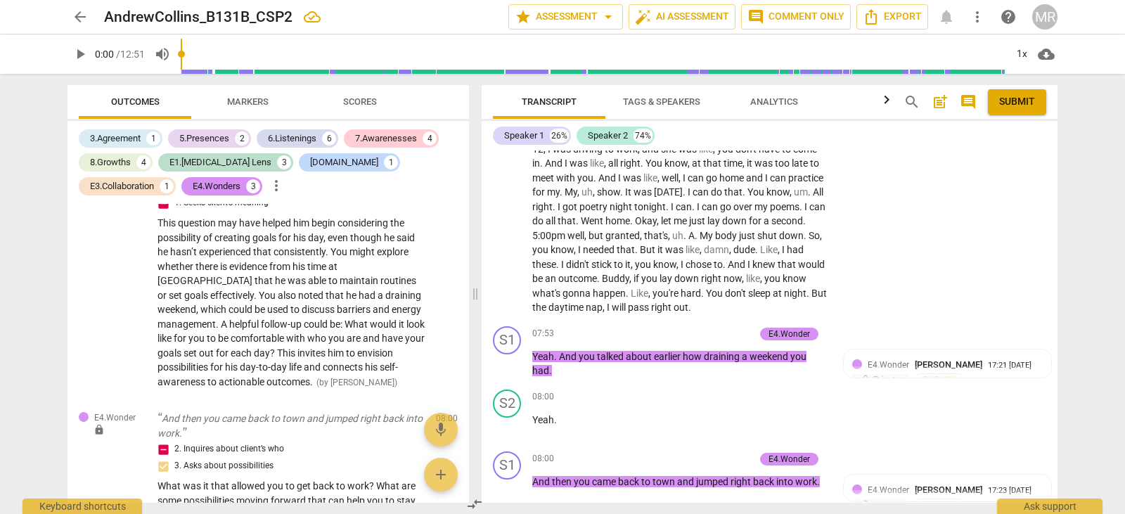
scroll to position [2046, 0]
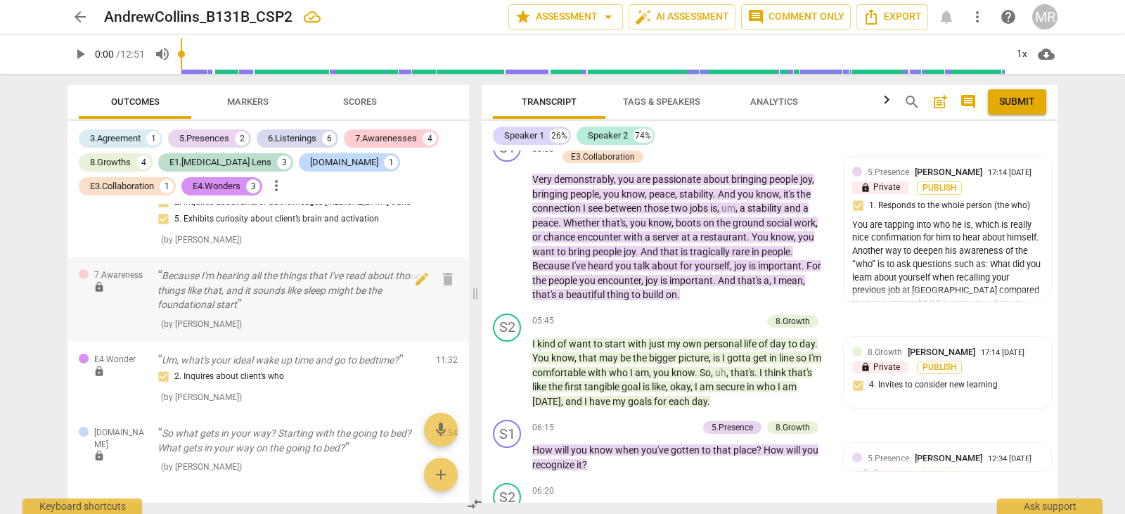
drag, startPoint x: 612, startPoint y: 294, endPoint x: 333, endPoint y: 321, distance: 280.4
click at [471, 321] on span at bounding box center [475, 294] width 8 height 440
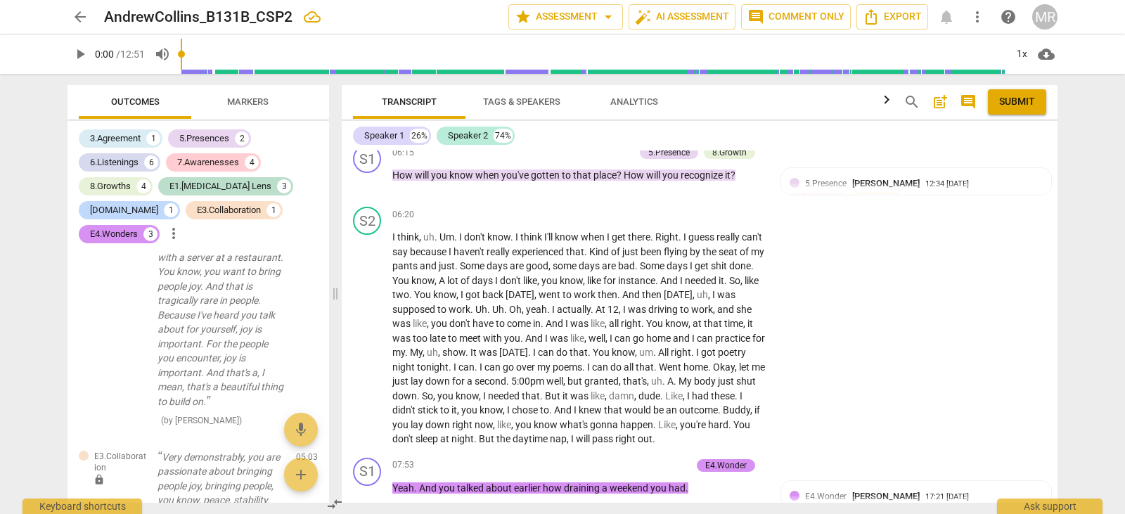
scroll to position [1873, 0]
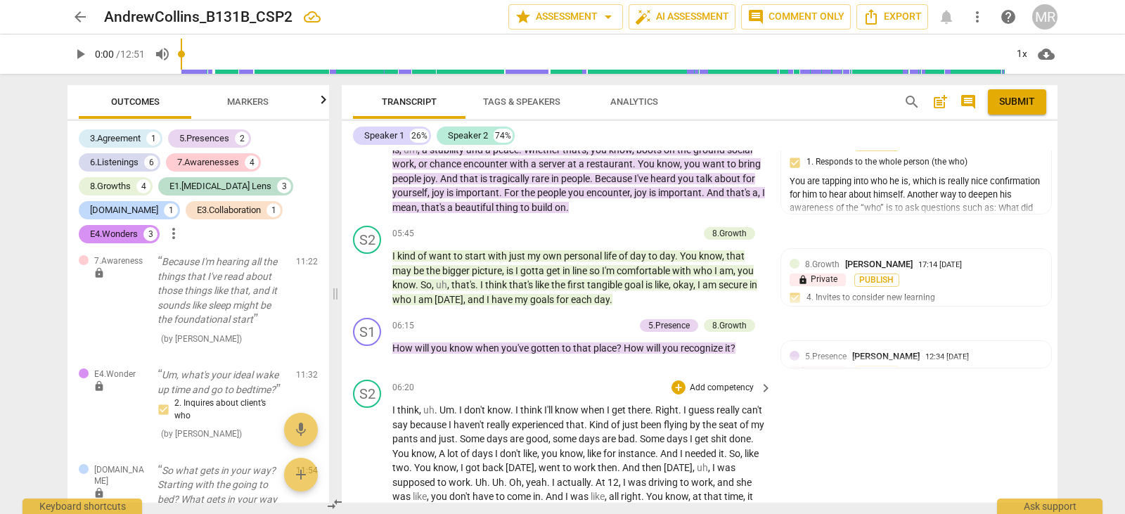
click at [662, 413] on span "Right" at bounding box center [666, 409] width 23 height 11
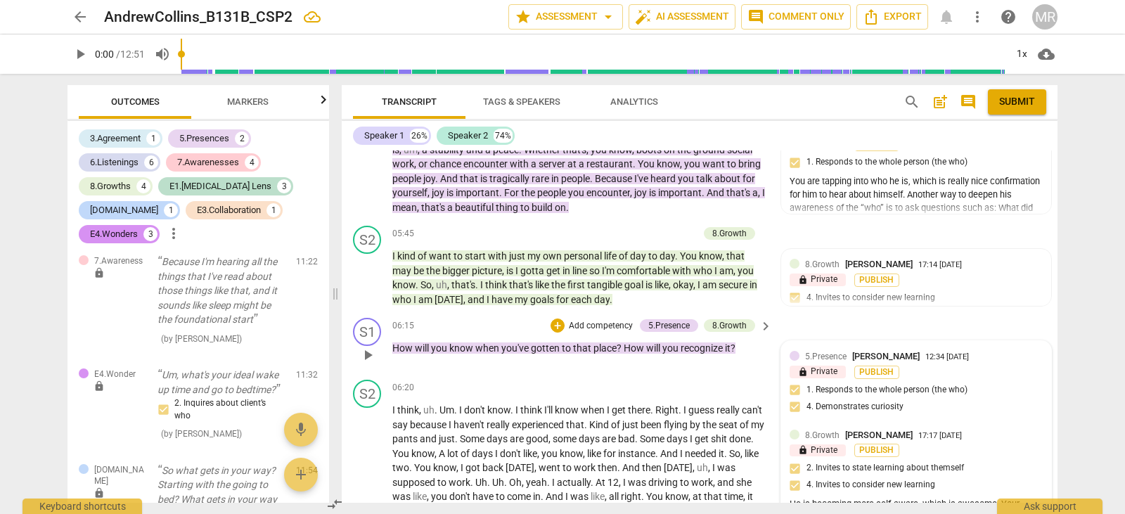
click at [827, 354] on span "5.Presence" at bounding box center [825, 357] width 41 height 10
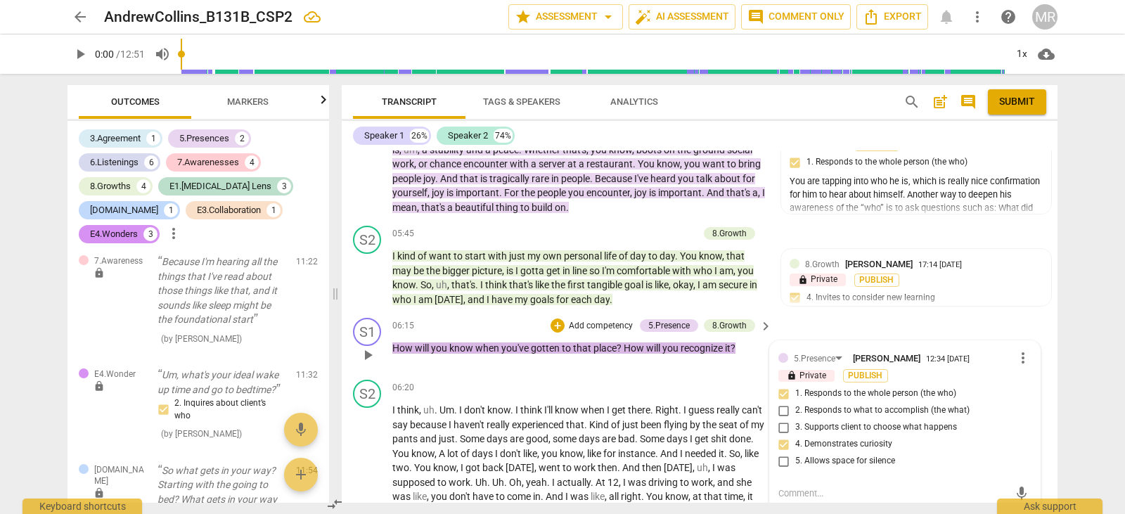
click at [912, 443] on label "4. Demonstrates curiosity" at bounding box center [899, 444] width 253 height 17
click at [795, 443] on input "4. Demonstrates curiosity" at bounding box center [784, 444] width 23 height 17
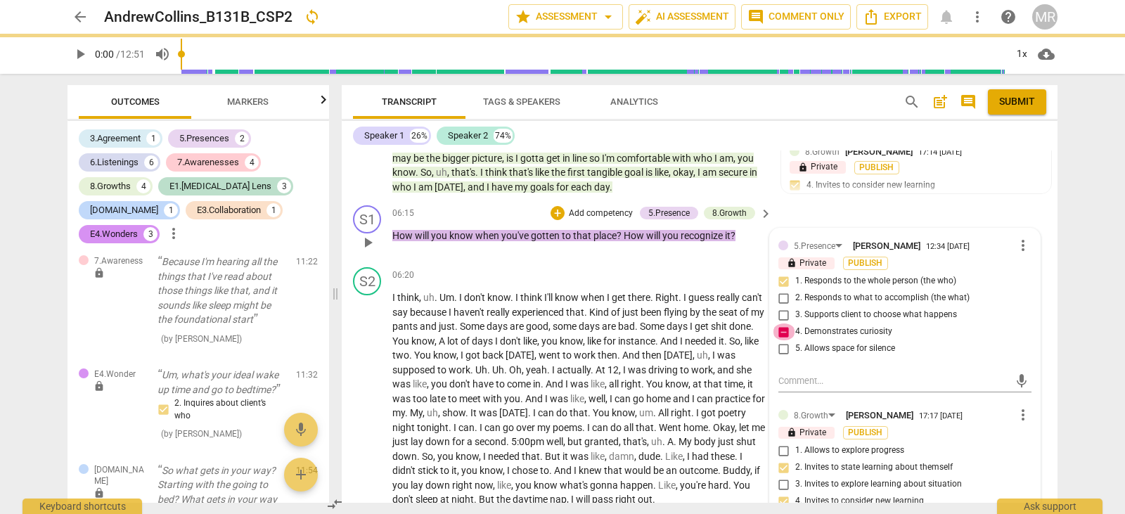
scroll to position [2013, 0]
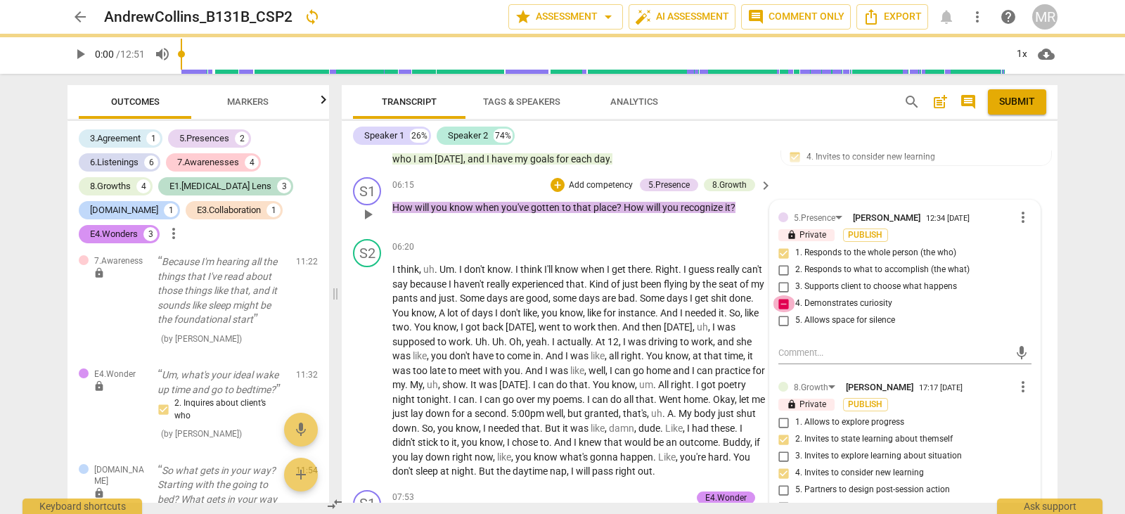
click at [779, 331] on div "5.[PERSON_NAME] 12:34 [DATE] more_vert lock Private Publish 1. Responds to the …" at bounding box center [904, 272] width 253 height 127
click at [783, 303] on input "4. Demonstrates curiosity" at bounding box center [784, 303] width 23 height 17
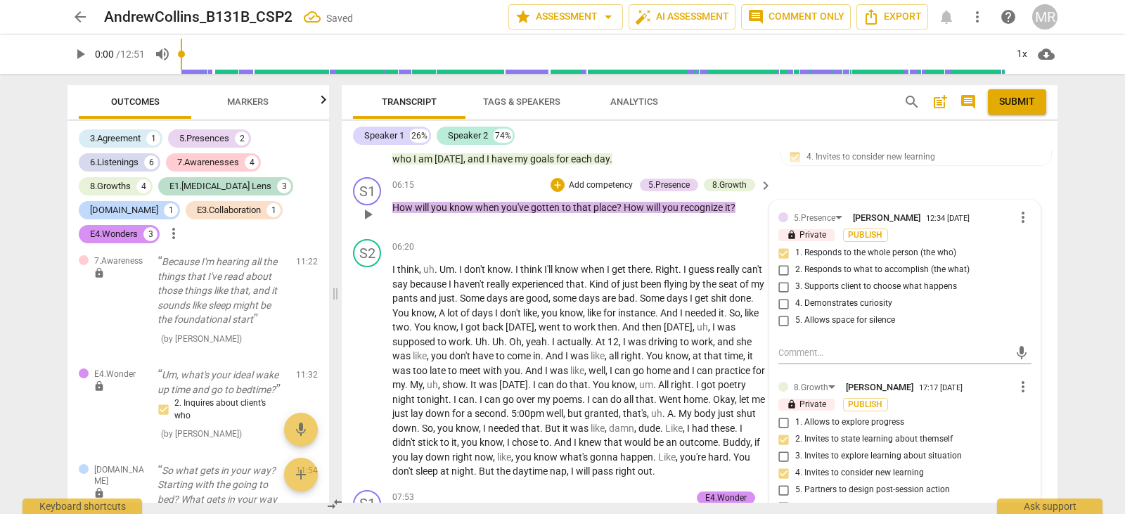
click at [783, 303] on input "4. Demonstrates curiosity" at bounding box center [784, 303] width 23 height 17
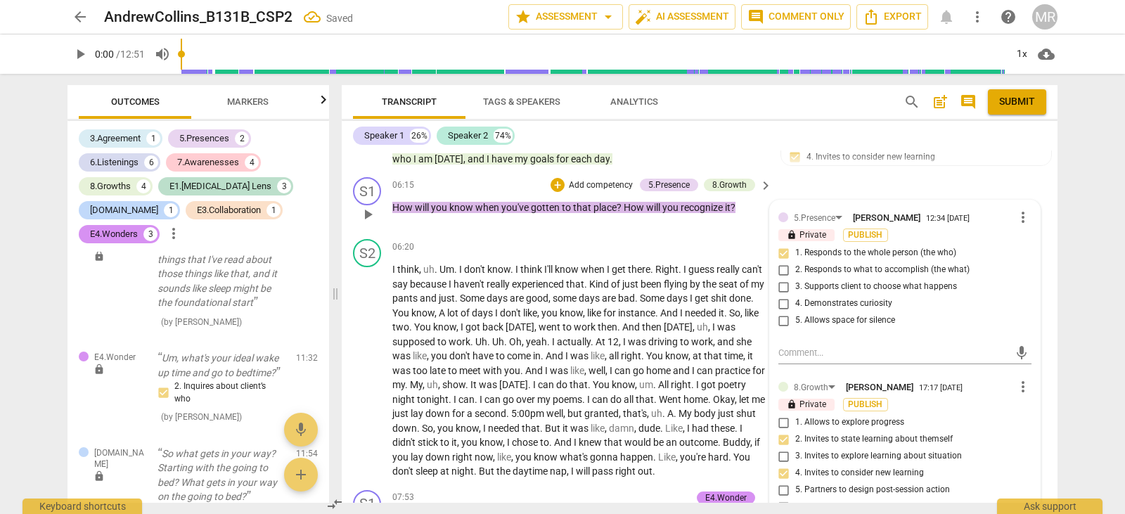
scroll to position [6606, 0]
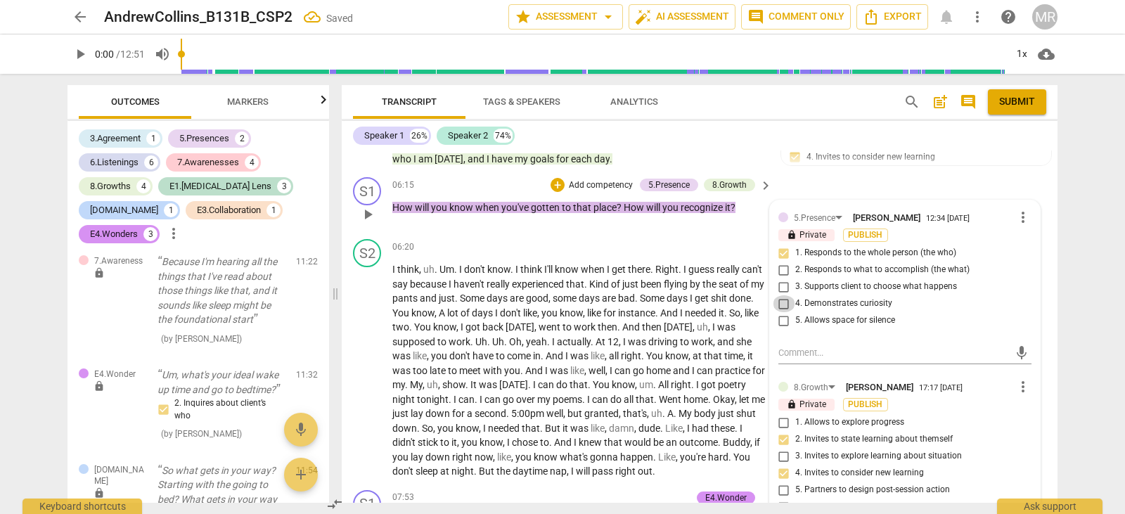
click at [780, 304] on input "4. Demonstrates curiosity" at bounding box center [784, 303] width 23 height 17
checkbox input "true"
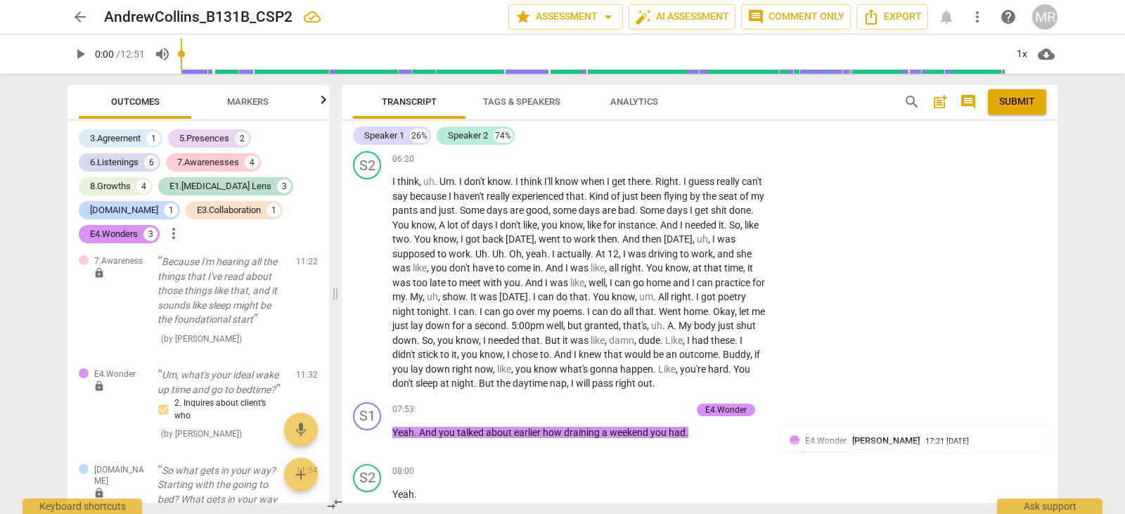
scroll to position [2091, 0]
